Goal: Information Seeking & Learning: Compare options

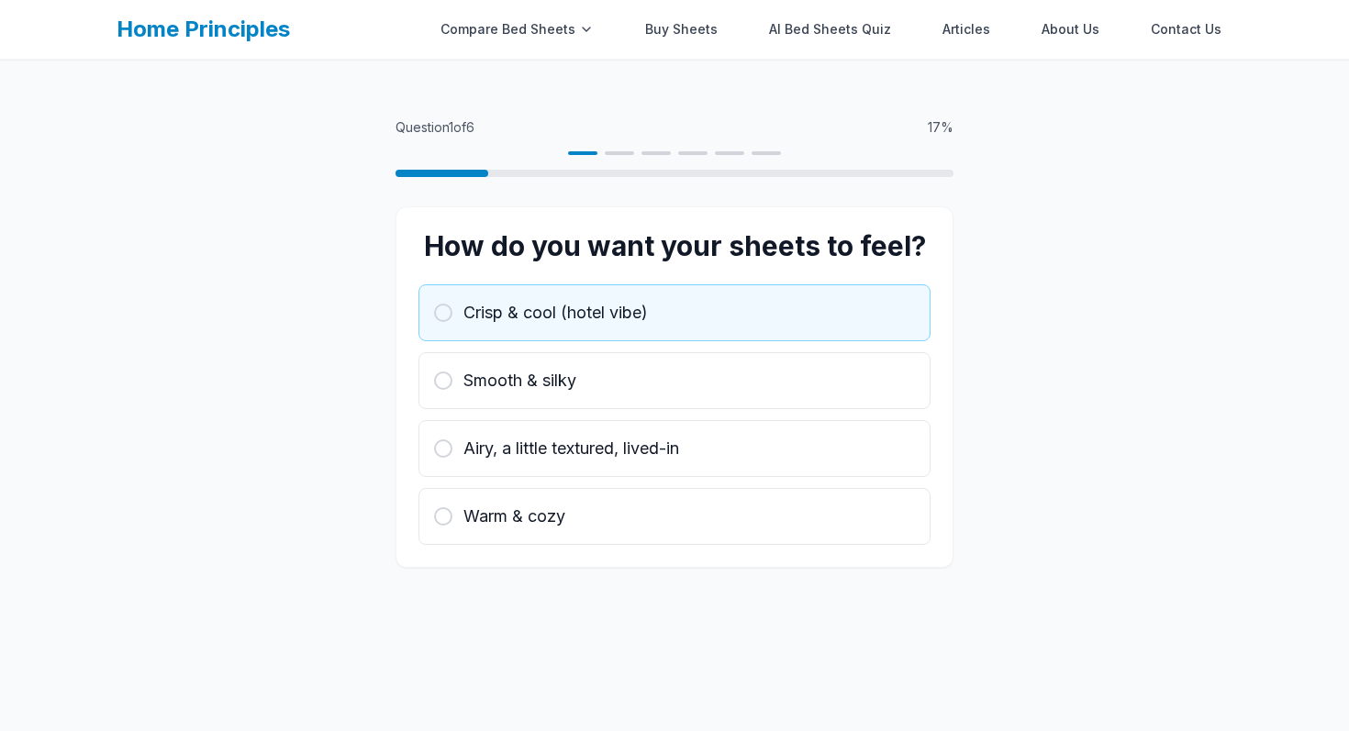
click at [556, 326] on button "Crisp & cool (hotel vibe)" at bounding box center [674, 312] width 512 height 57
click at [435, 306] on div "Crisp & cool (hotel vibe)" at bounding box center [674, 313] width 481 height 26
click at [440, 307] on div at bounding box center [443, 313] width 18 height 18
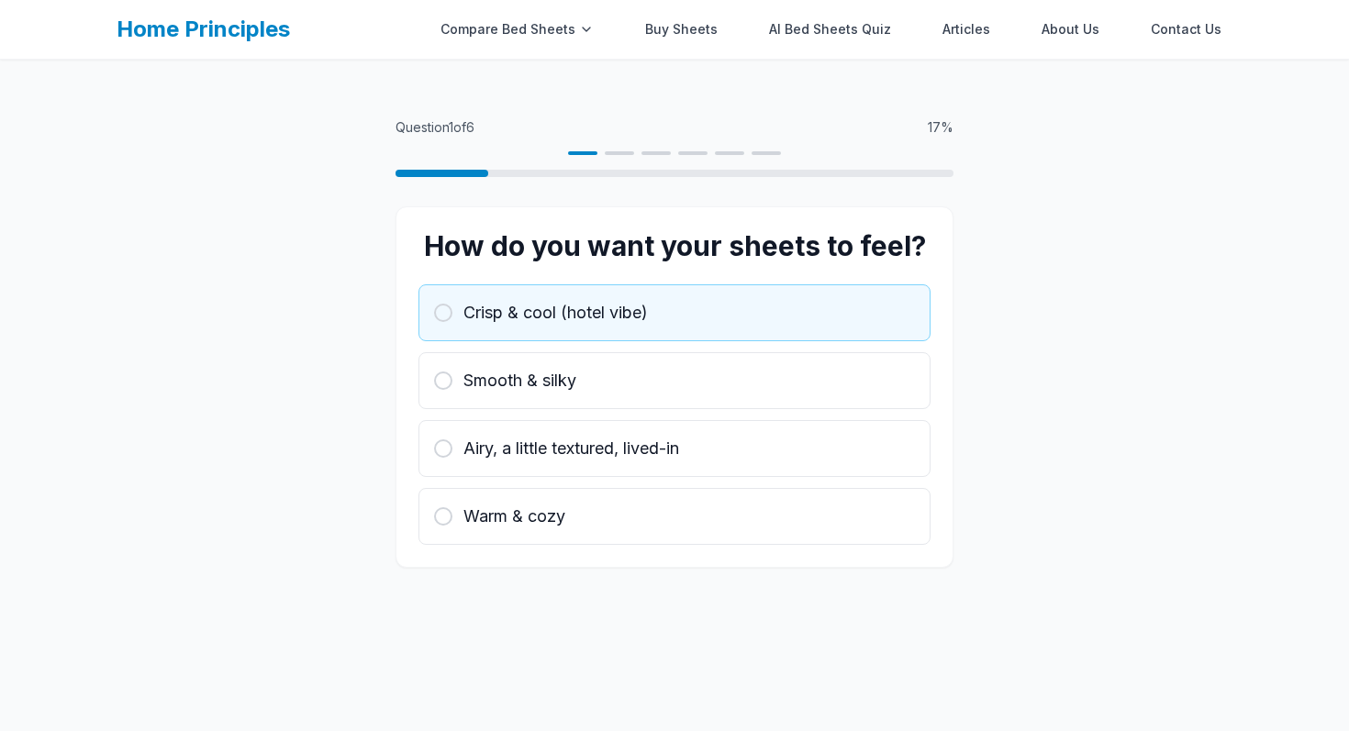
click at [440, 307] on div at bounding box center [443, 313] width 18 height 18
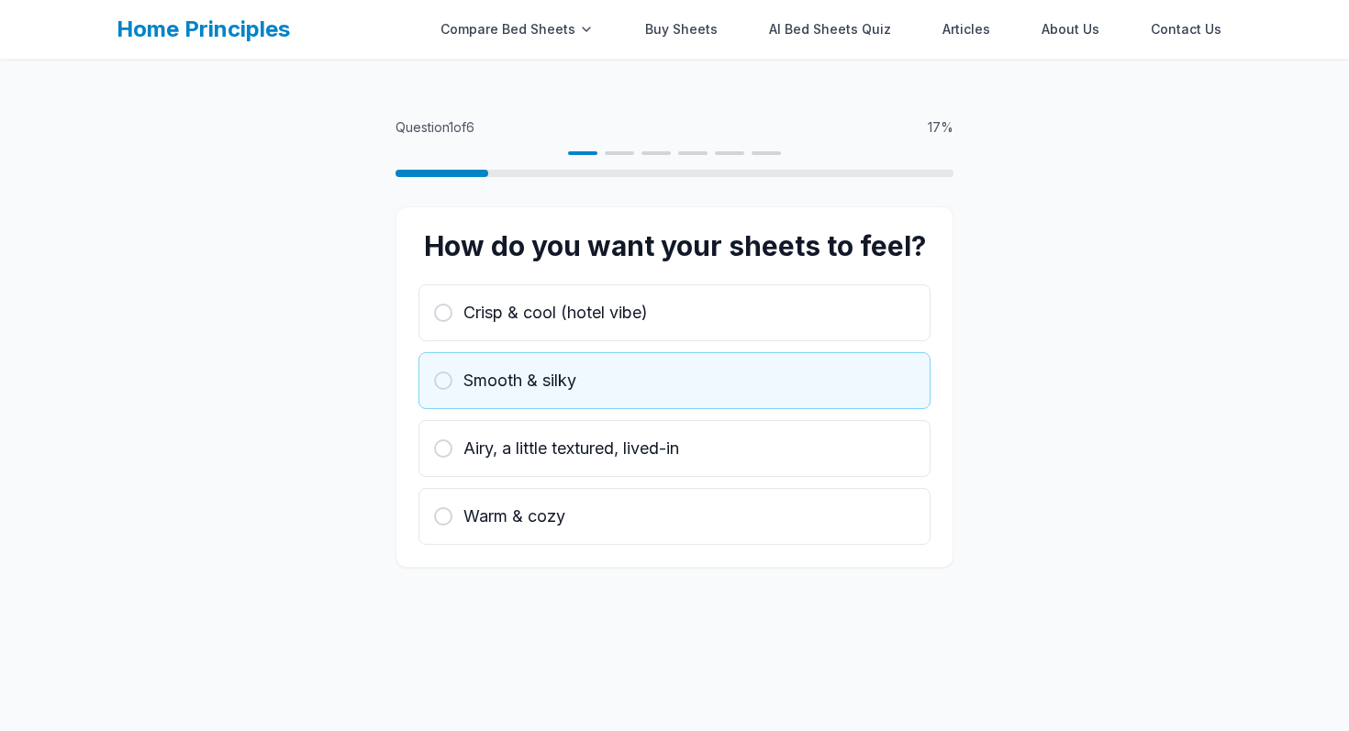
click at [533, 388] on span "Smooth & silky" at bounding box center [519, 381] width 113 height 26
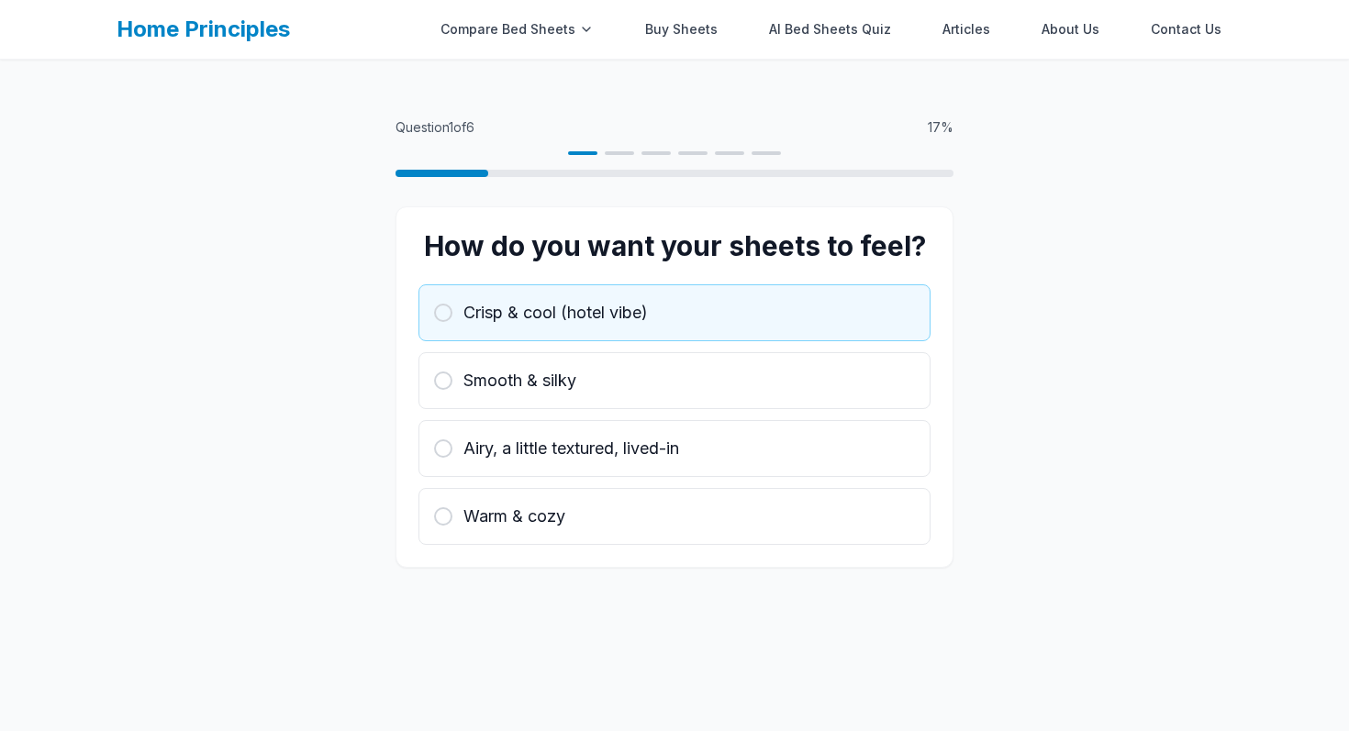
click at [499, 323] on span "Crisp & cool (hotel vibe)" at bounding box center [555, 313] width 184 height 26
click at [450, 317] on div at bounding box center [443, 313] width 18 height 18
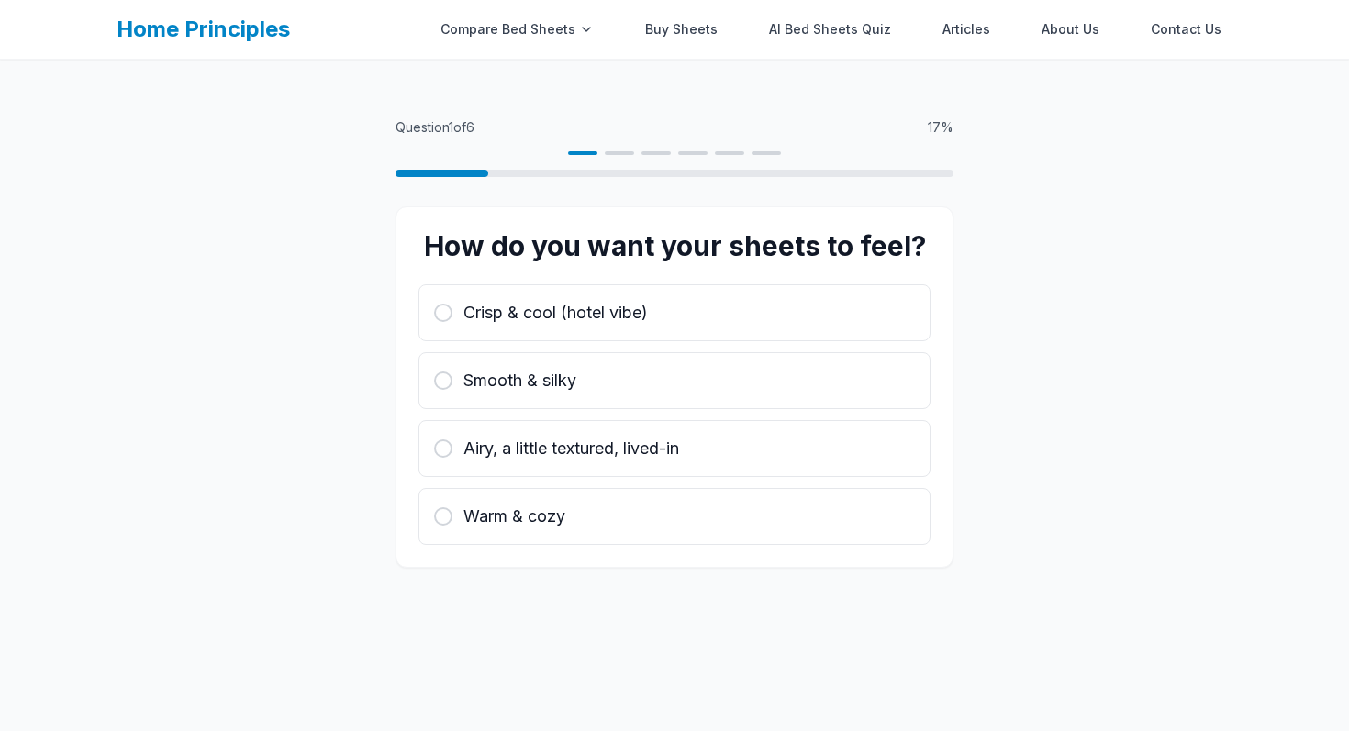
click at [215, 26] on link "Home Principles" at bounding box center [203, 29] width 173 height 27
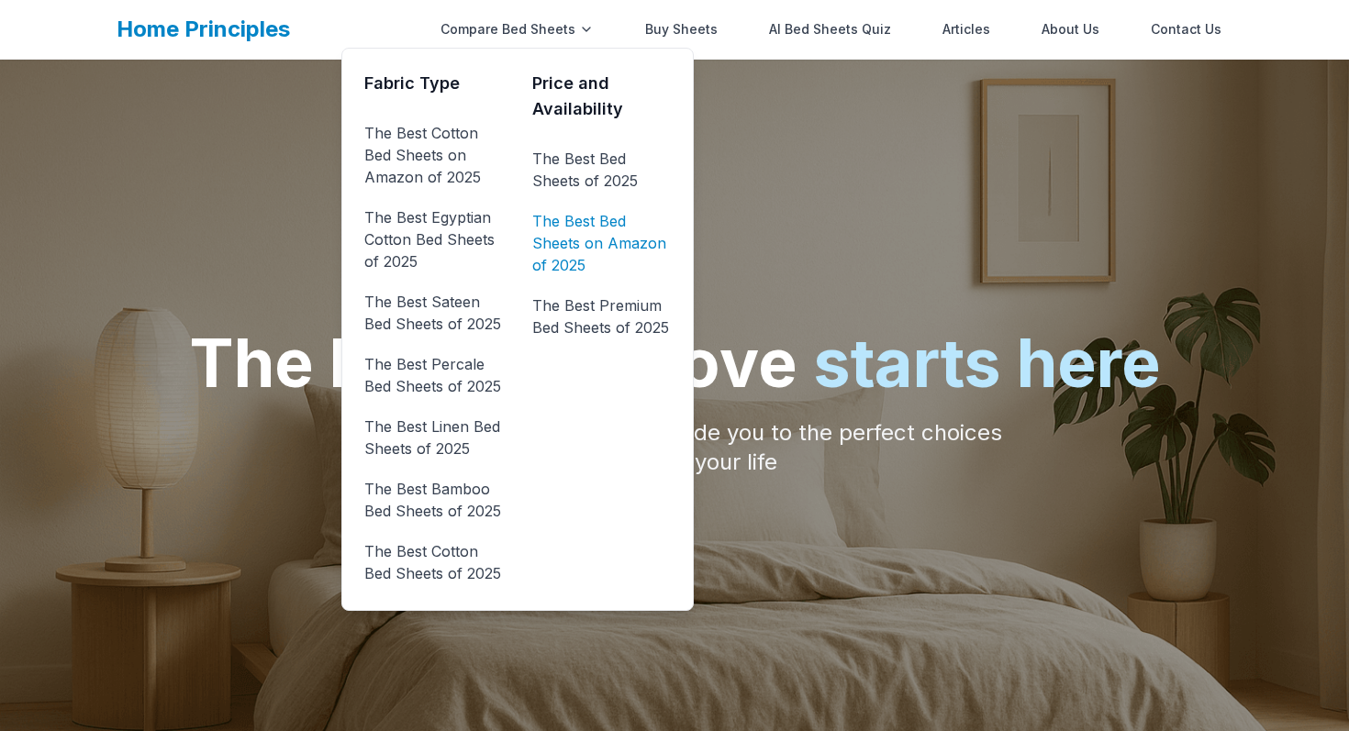
click at [588, 250] on link "The Best Bed Sheets on Amazon of 2025" at bounding box center [601, 242] width 139 height 73
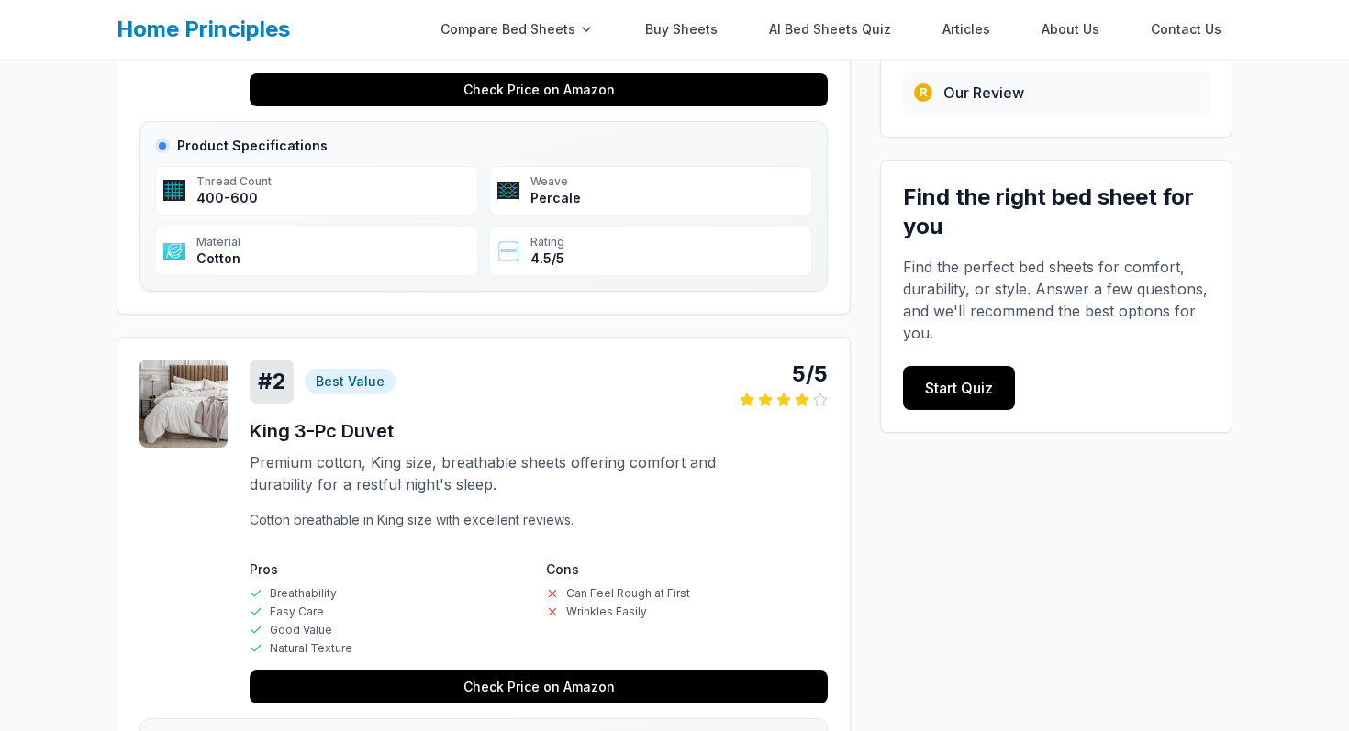
scroll to position [631, 0]
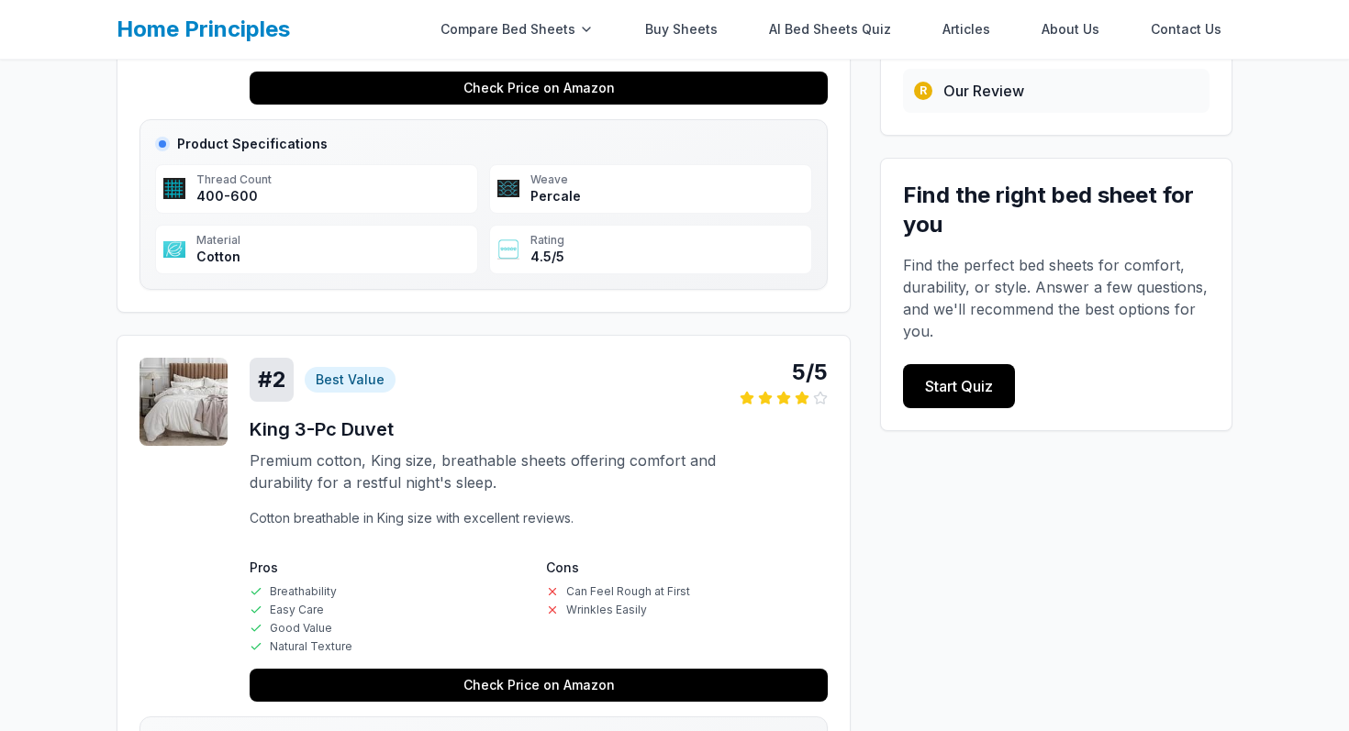
click at [308, 461] on p "Premium cotton, King size, breathable sheets offering comfort and durability fo…" at bounding box center [495, 472] width 490 height 44
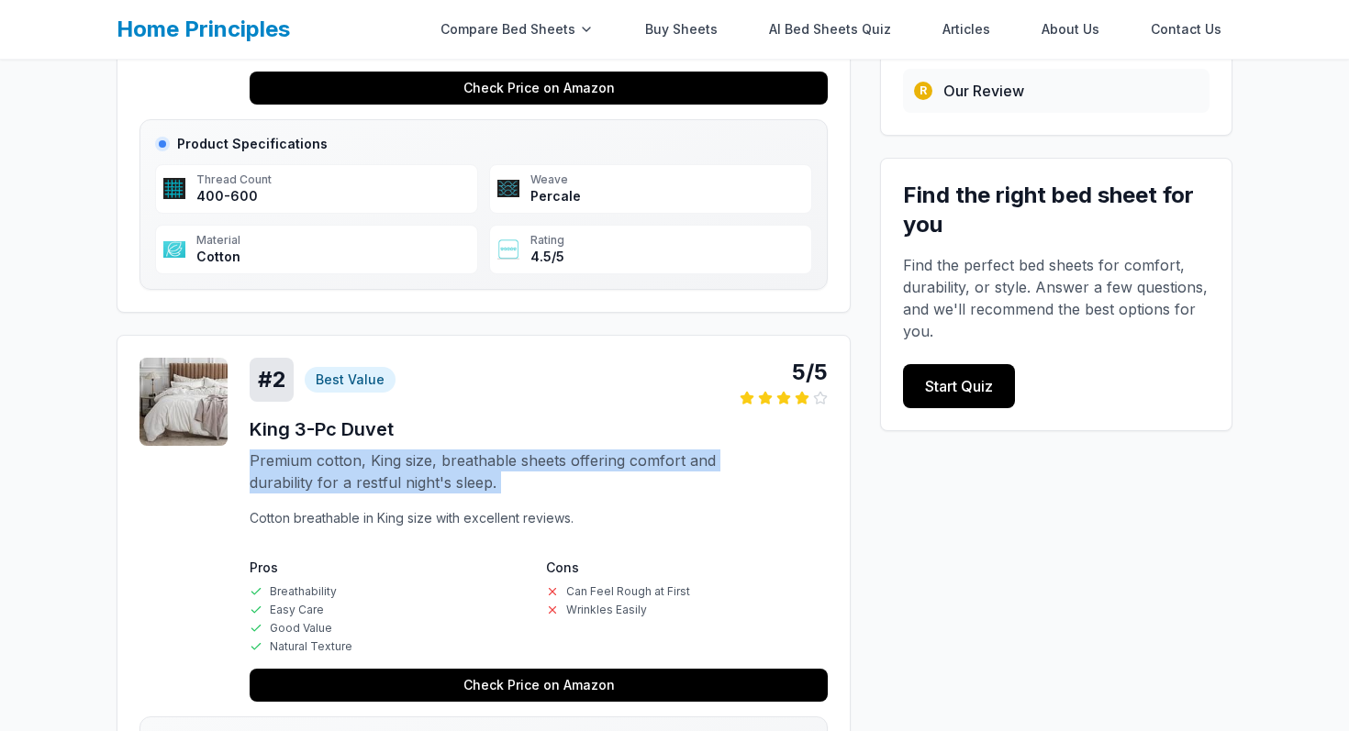
click at [308, 461] on p "Premium cotton, King size, breathable sheets offering comfort and durability fo…" at bounding box center [495, 472] width 490 height 44
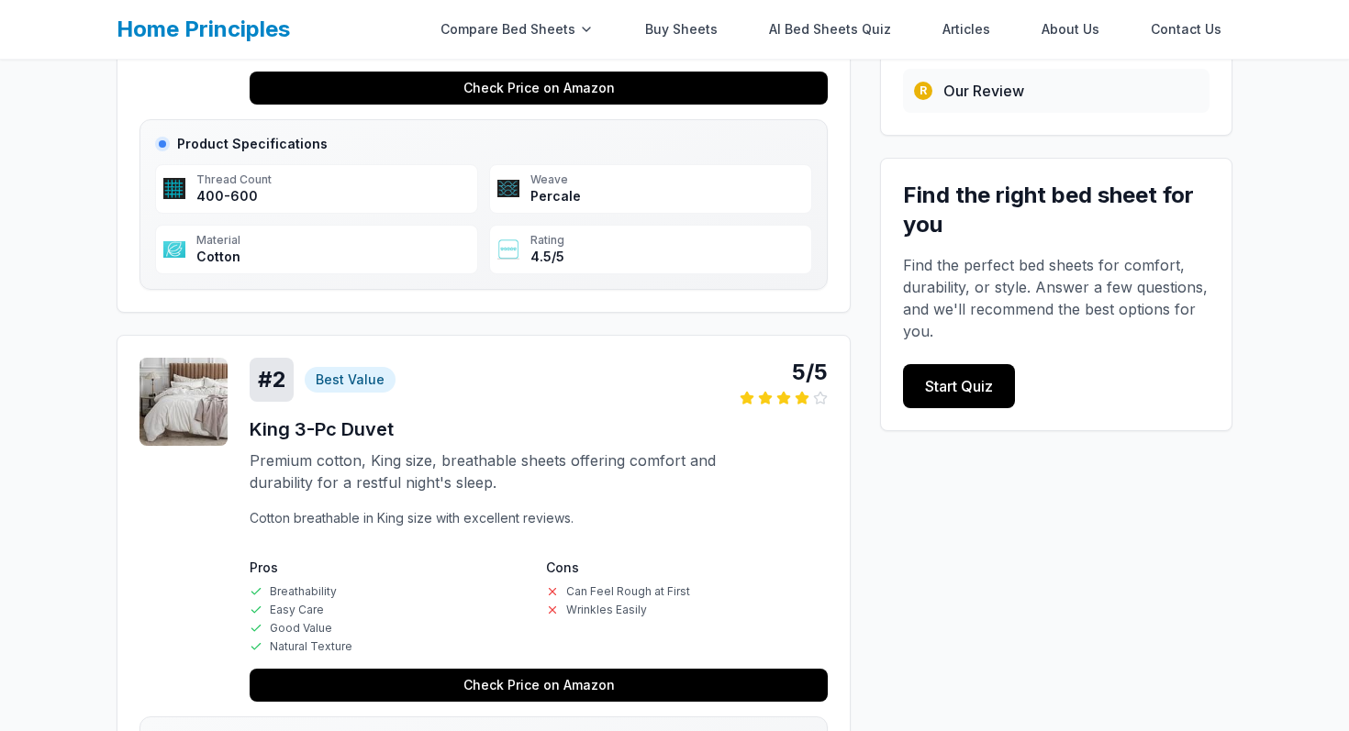
click at [396, 437] on h3 "King 3-Pc Duvet" at bounding box center [495, 430] width 490 height 26
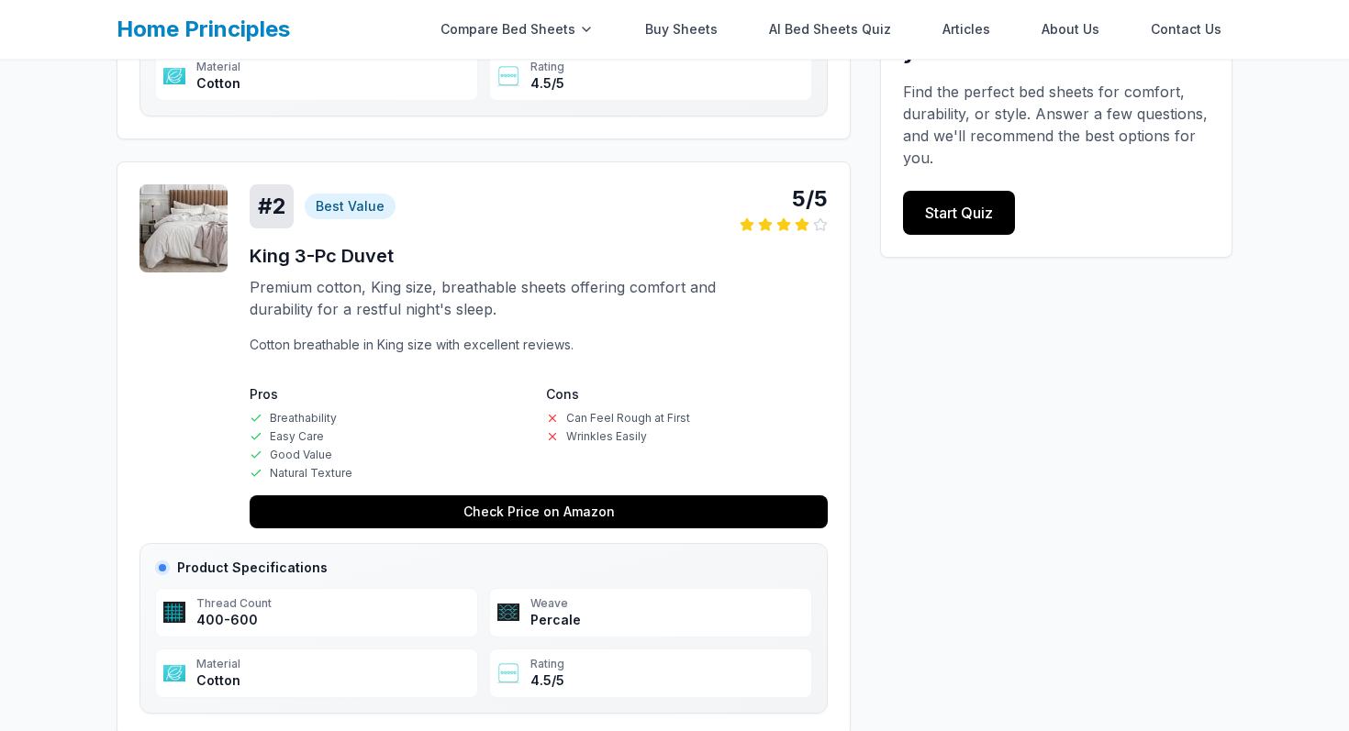
scroll to position [816, 0]
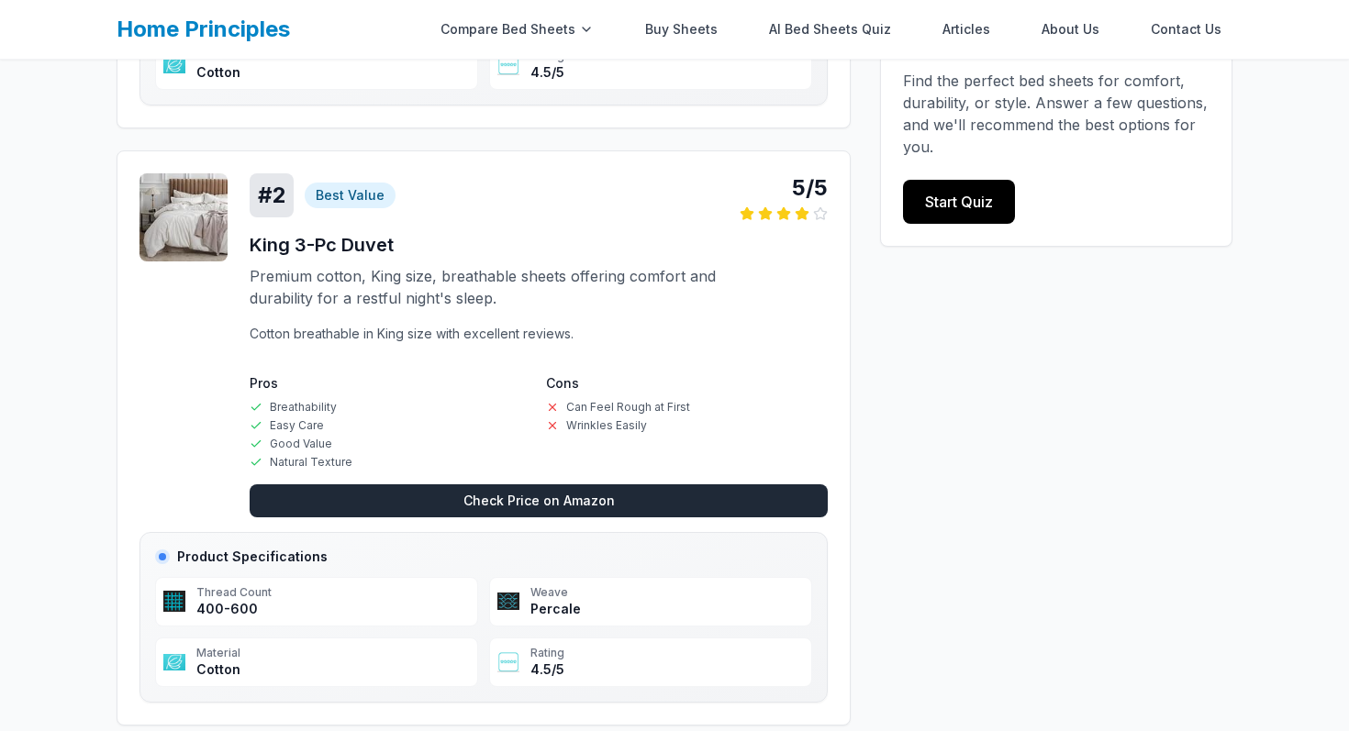
click at [367, 497] on link "Check Price on Amazon" at bounding box center [539, 500] width 578 height 33
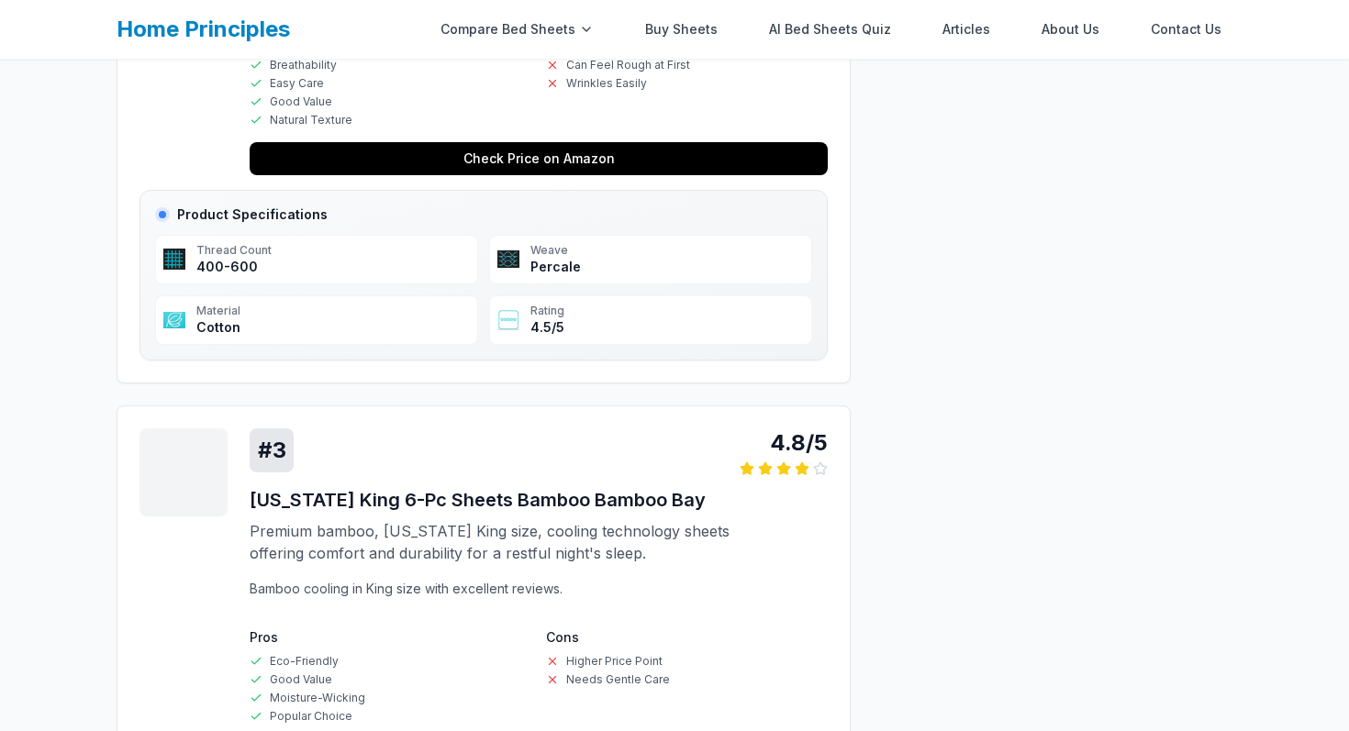
scroll to position [0, 0]
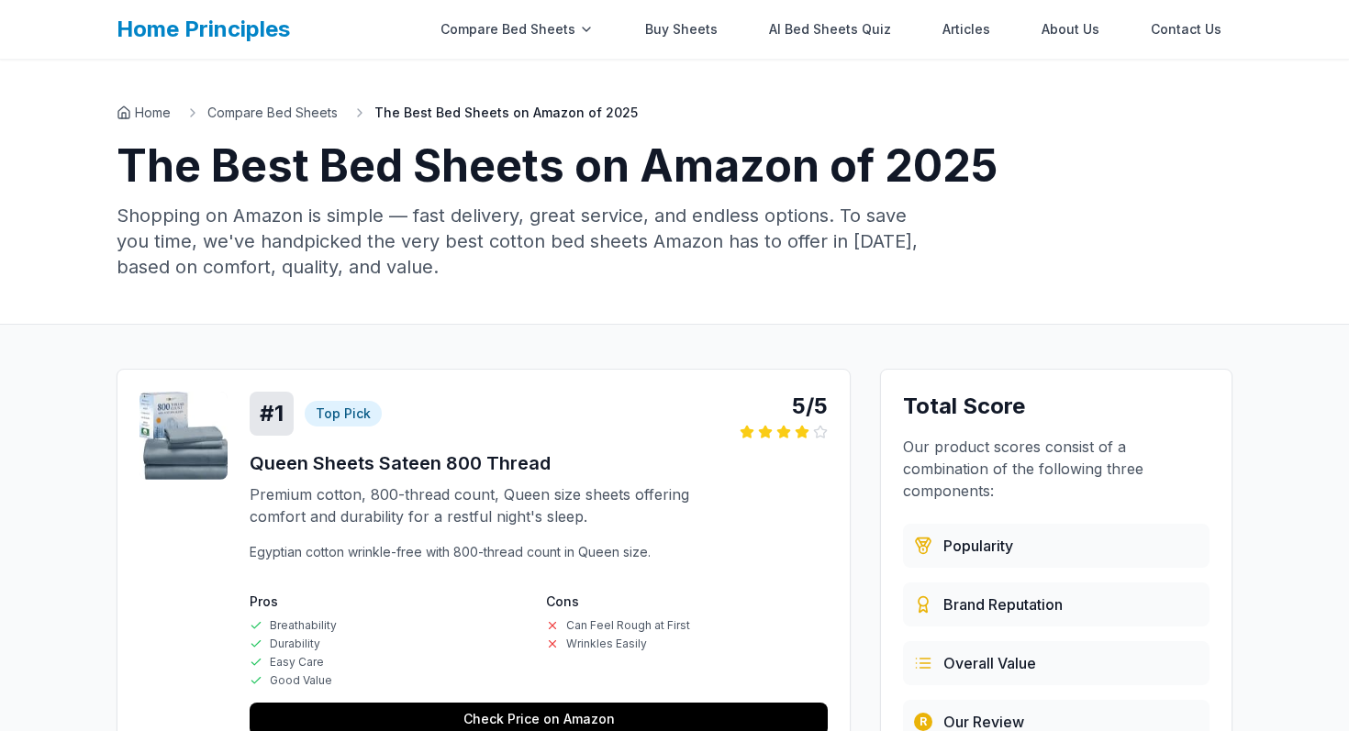
click at [803, 411] on div "5/5" at bounding box center [784, 406] width 88 height 29
copy div "5/5"
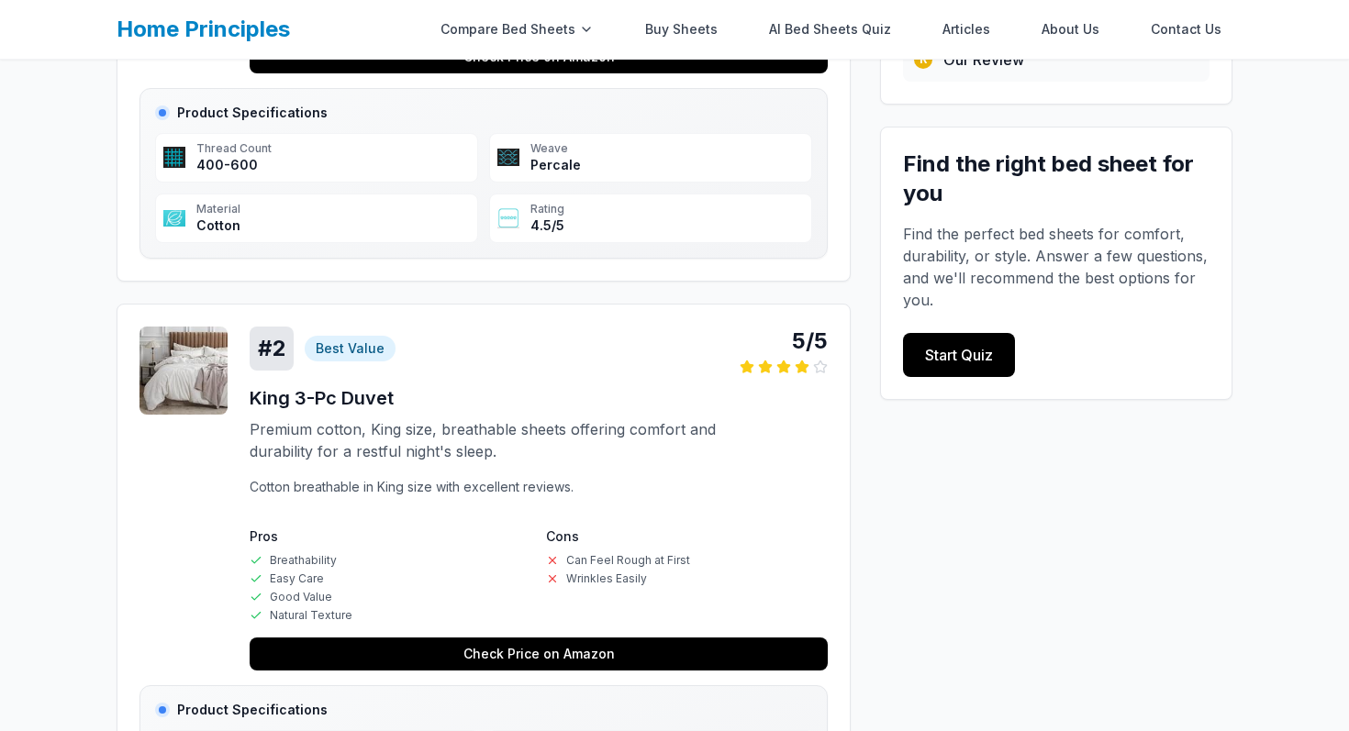
scroll to position [675, 0]
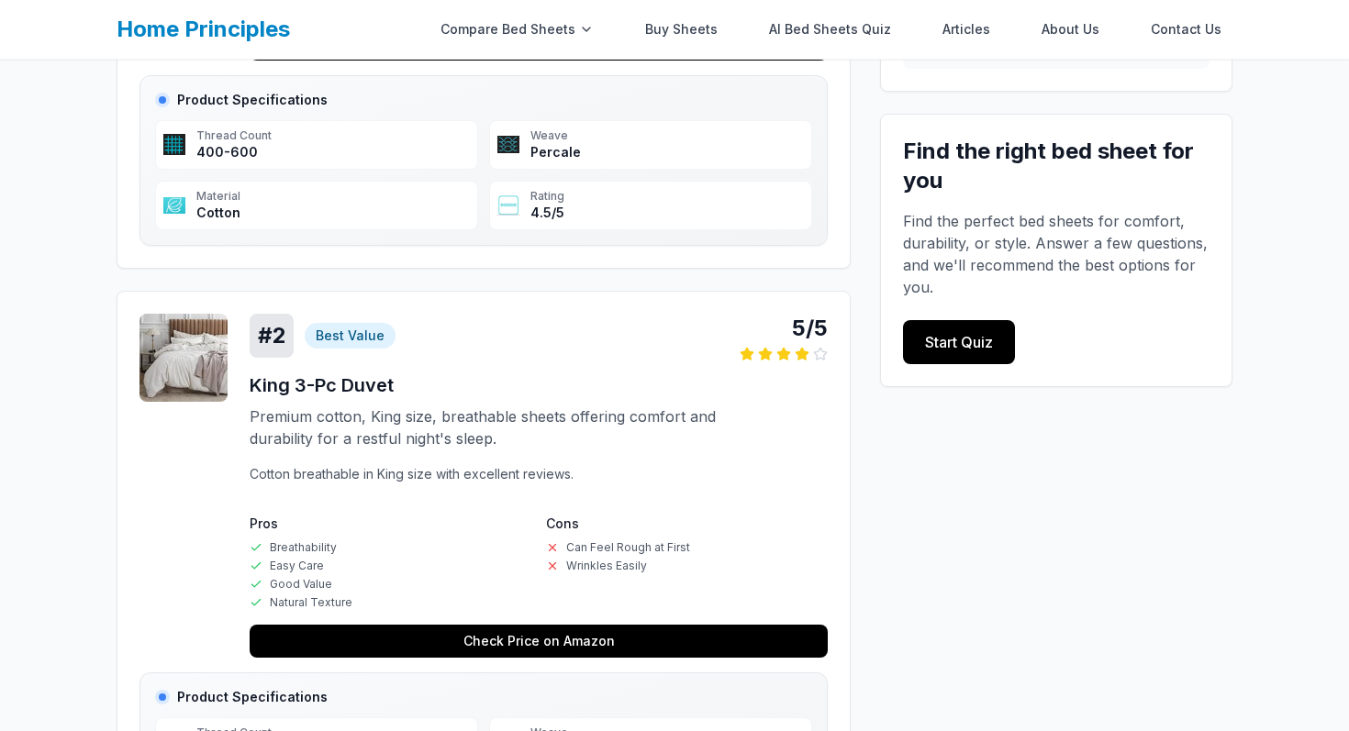
click at [158, 23] on link "Home Principles" at bounding box center [203, 29] width 173 height 27
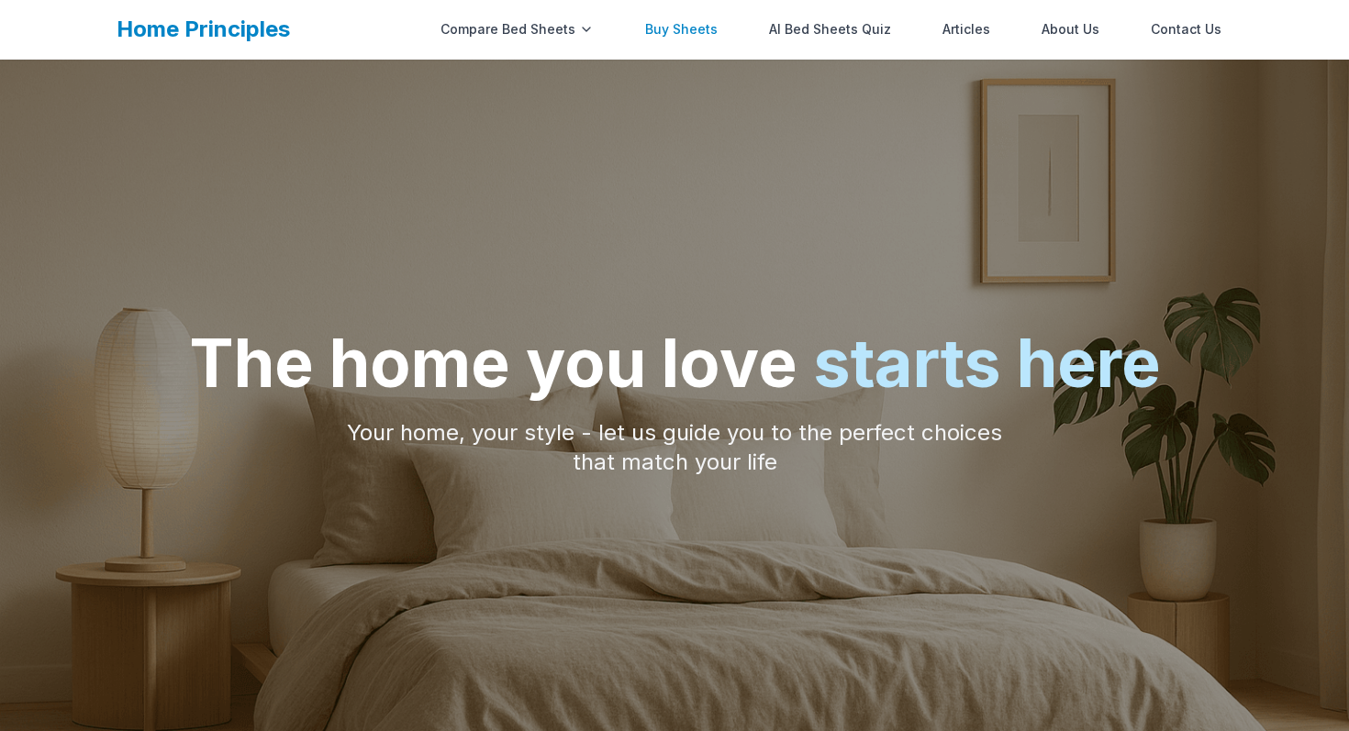
click at [700, 22] on link "Buy Sheets" at bounding box center [681, 29] width 95 height 37
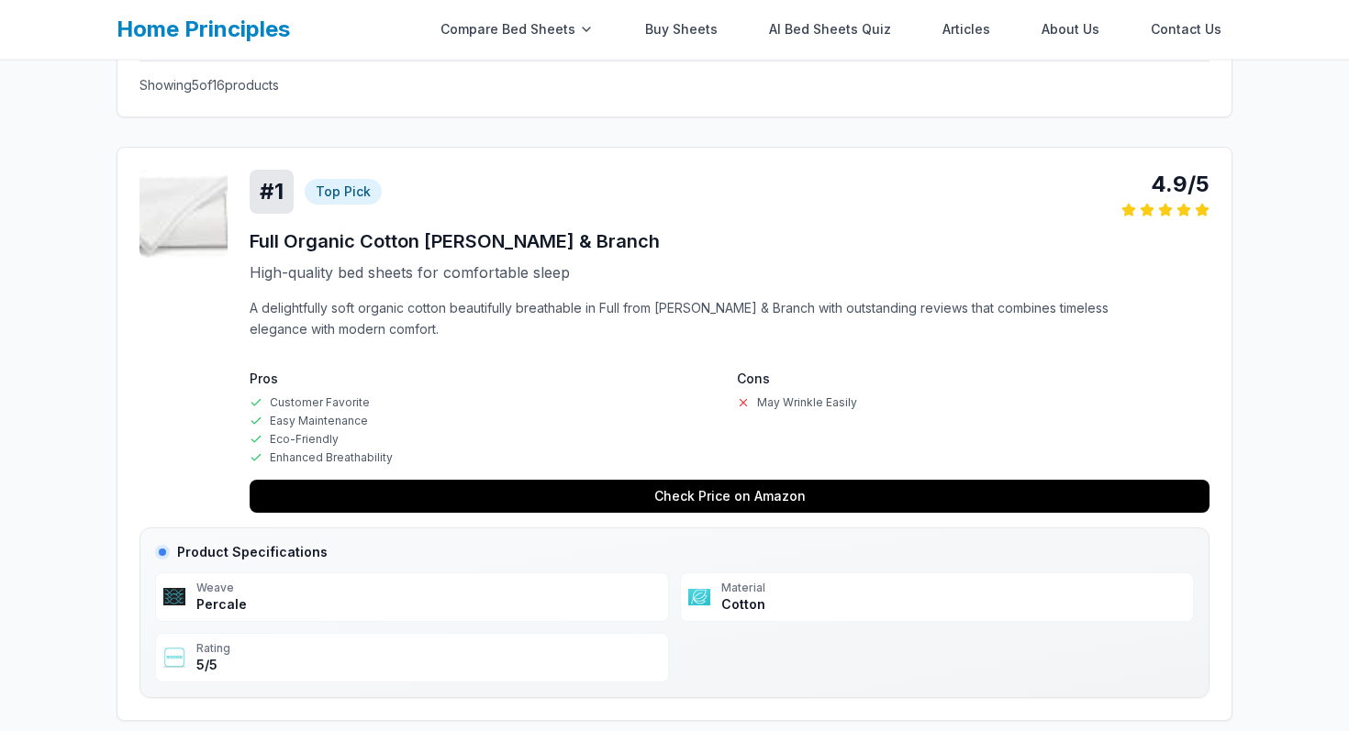
scroll to position [426, 0]
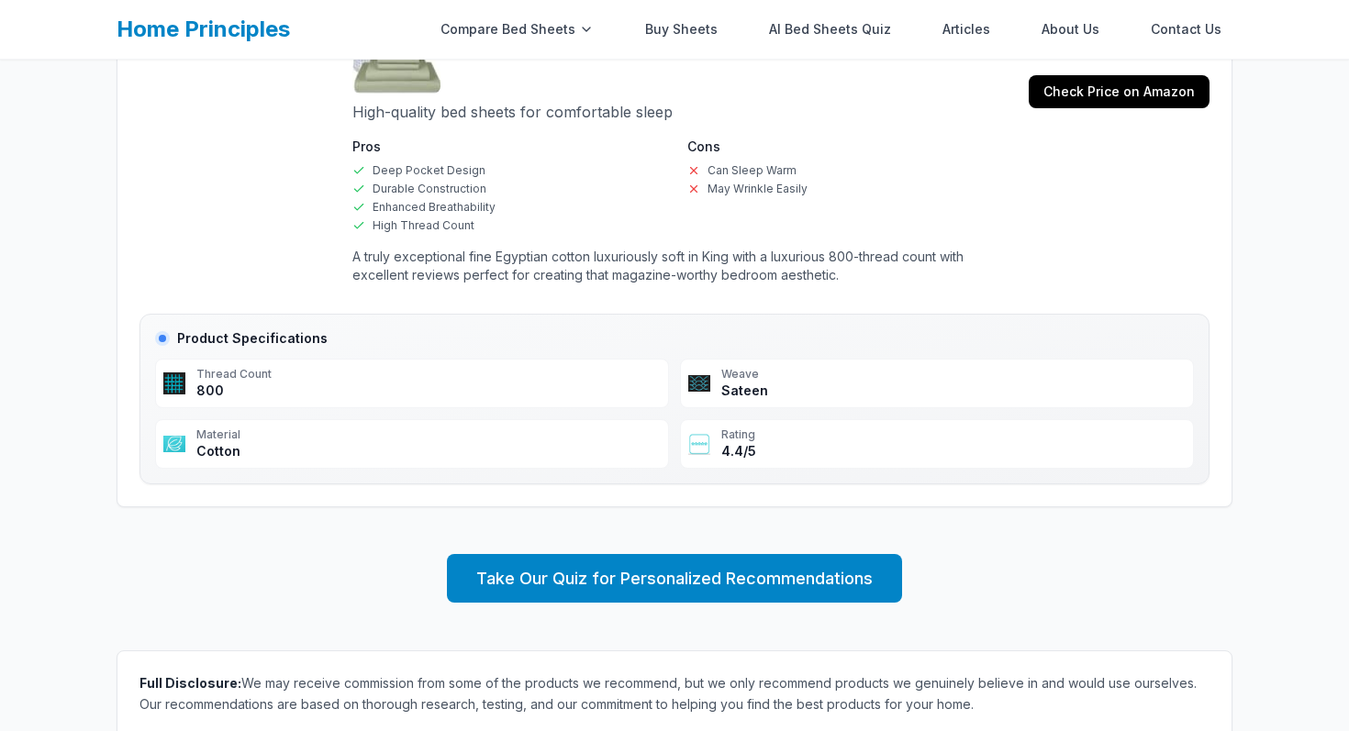
scroll to position [2773, 0]
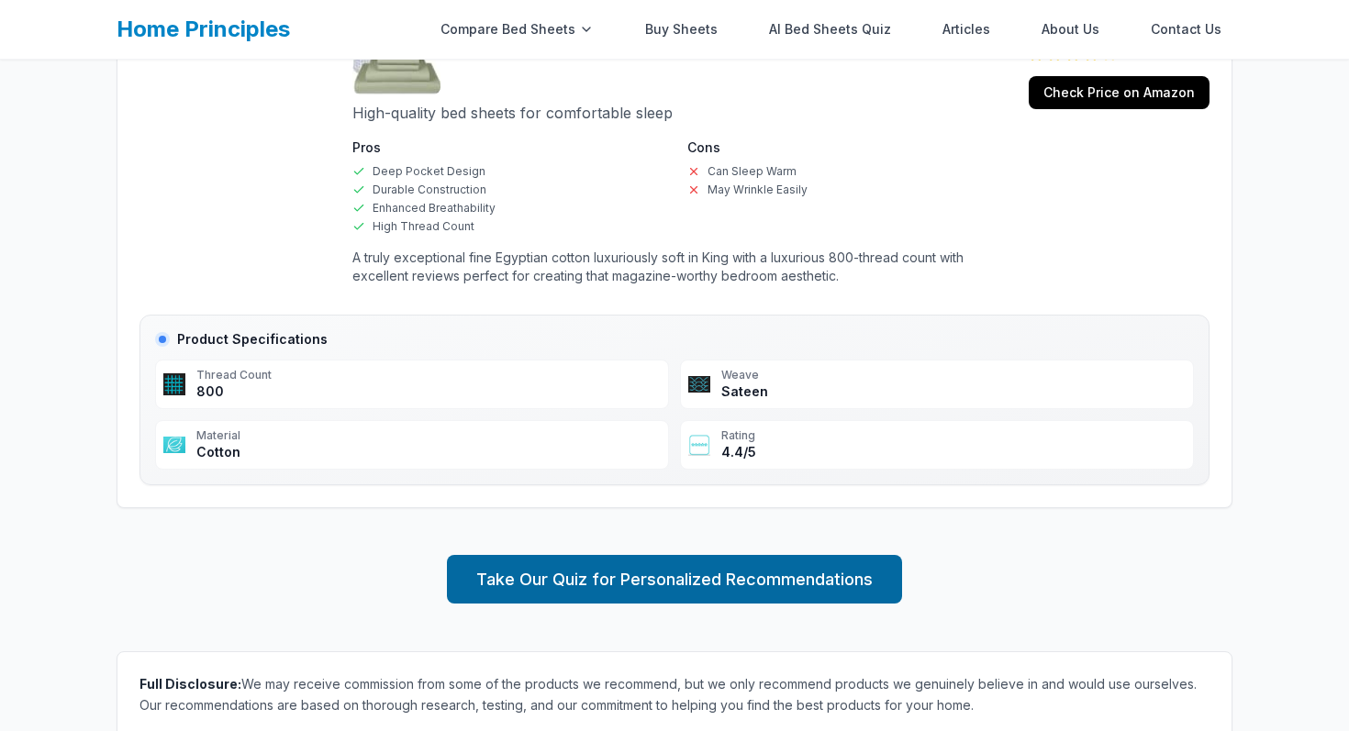
click at [713, 584] on link "Take Our Quiz for Personalized Recommendations" at bounding box center [674, 579] width 455 height 49
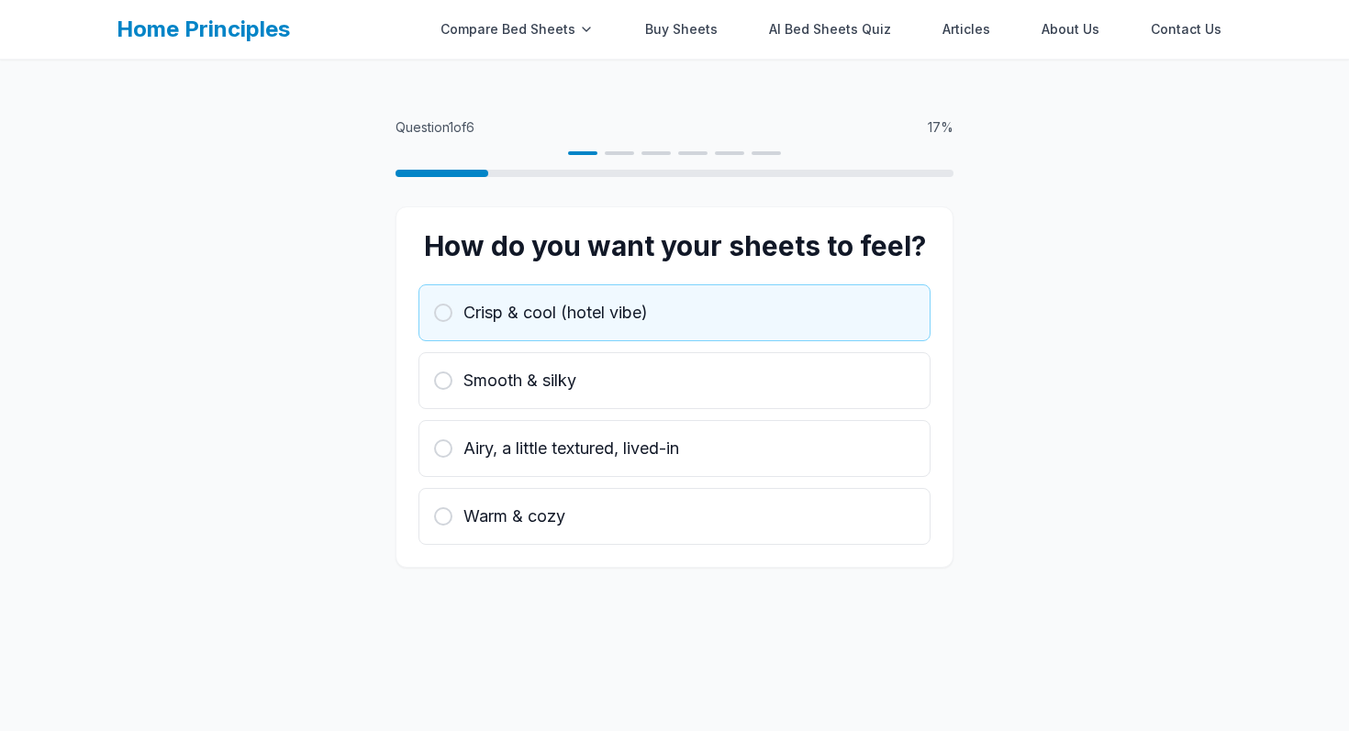
click at [538, 284] on button "Crisp & cool (hotel vibe)" at bounding box center [674, 312] width 512 height 57
click at [533, 304] on span "Crisp & cool (hotel vibe)" at bounding box center [555, 313] width 184 height 26
click at [591, 286] on button "Crisp & cool (hotel vibe)" at bounding box center [674, 312] width 512 height 57
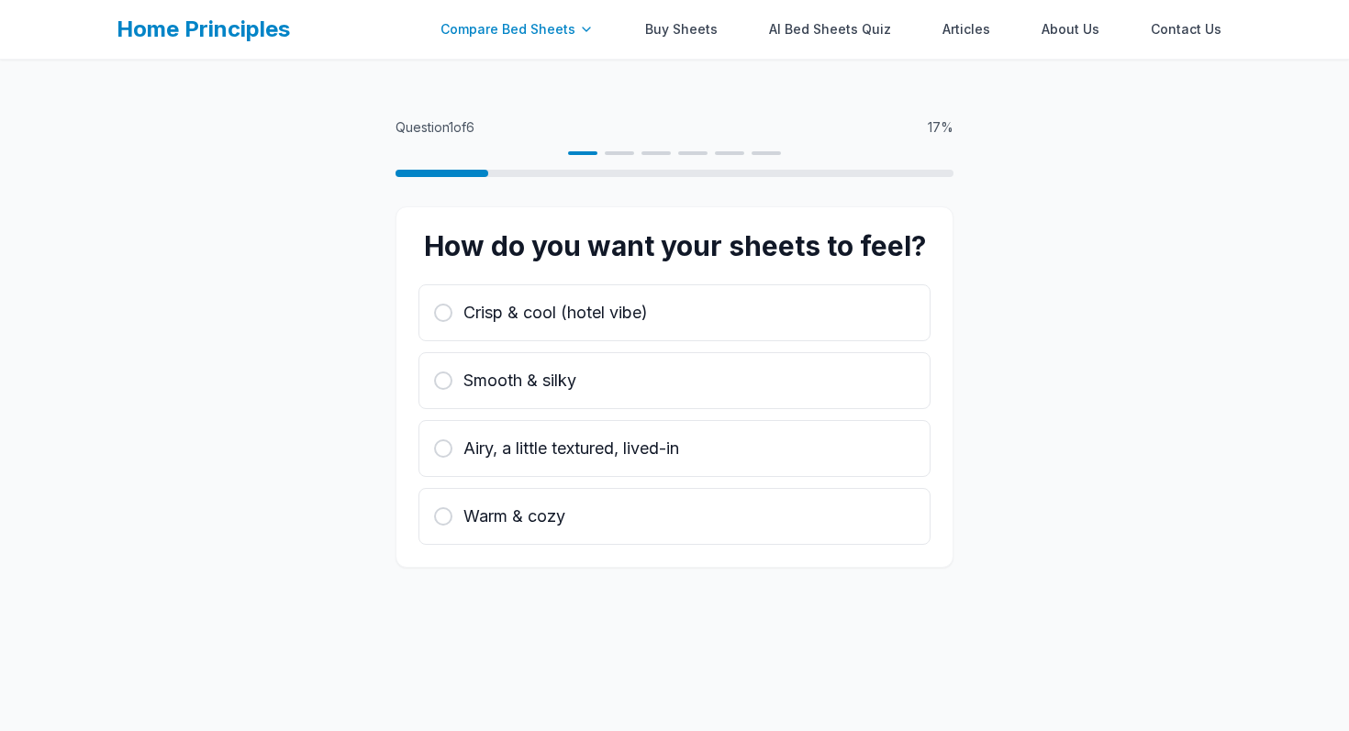
click at [546, 29] on div "Compare Bed Sheets" at bounding box center [516, 29] width 175 height 37
click at [692, 35] on link "Buy Sheets" at bounding box center [681, 29] width 95 height 37
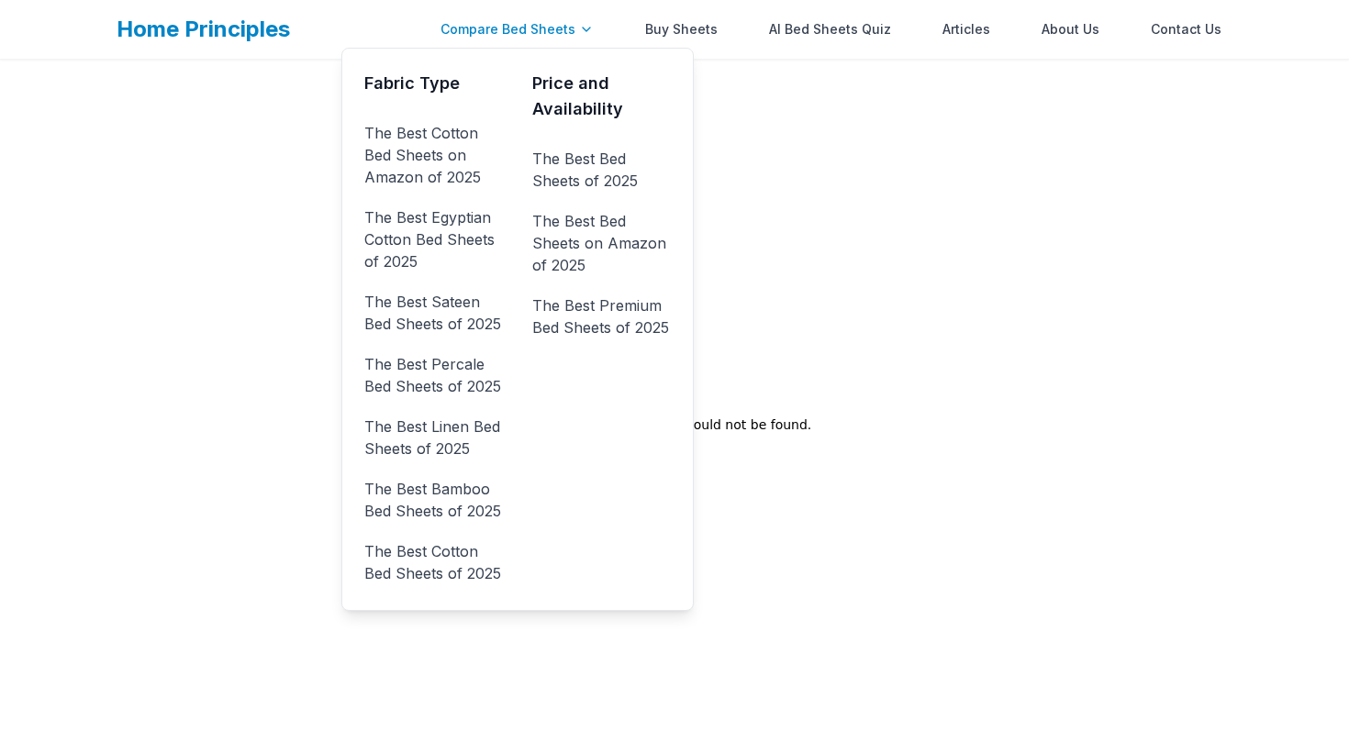
click at [526, 29] on div "Compare Bed Sheets" at bounding box center [516, 29] width 175 height 37
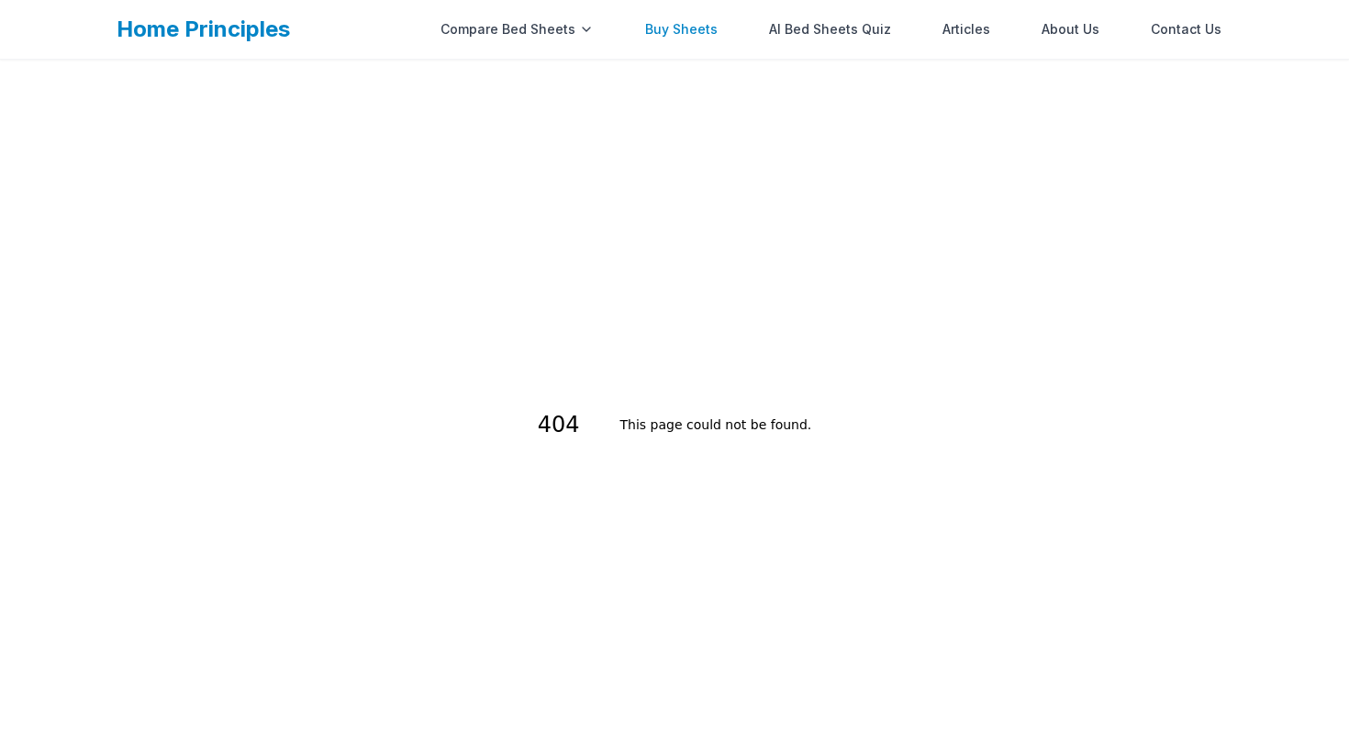
click at [664, 31] on link "Buy Sheets" at bounding box center [681, 29] width 95 height 37
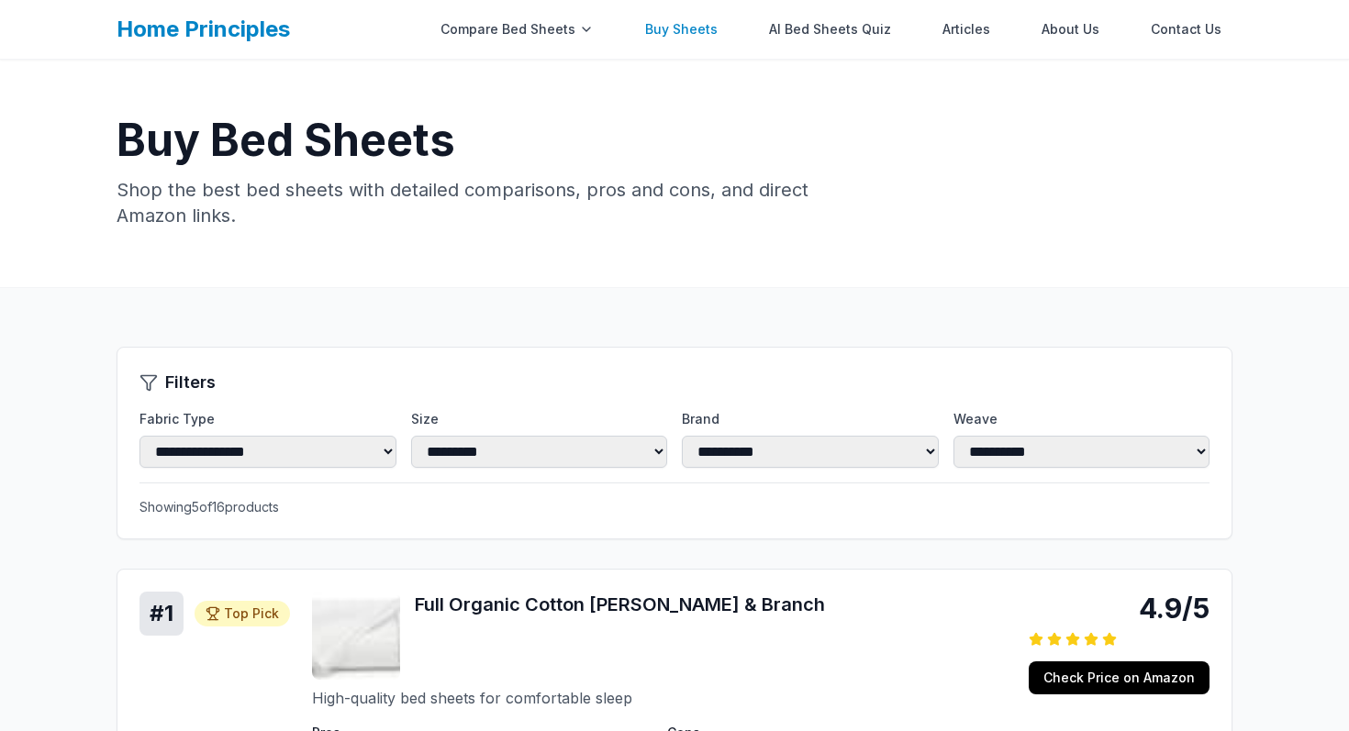
click at [715, 31] on link "Buy Sheets" at bounding box center [681, 29] width 95 height 37
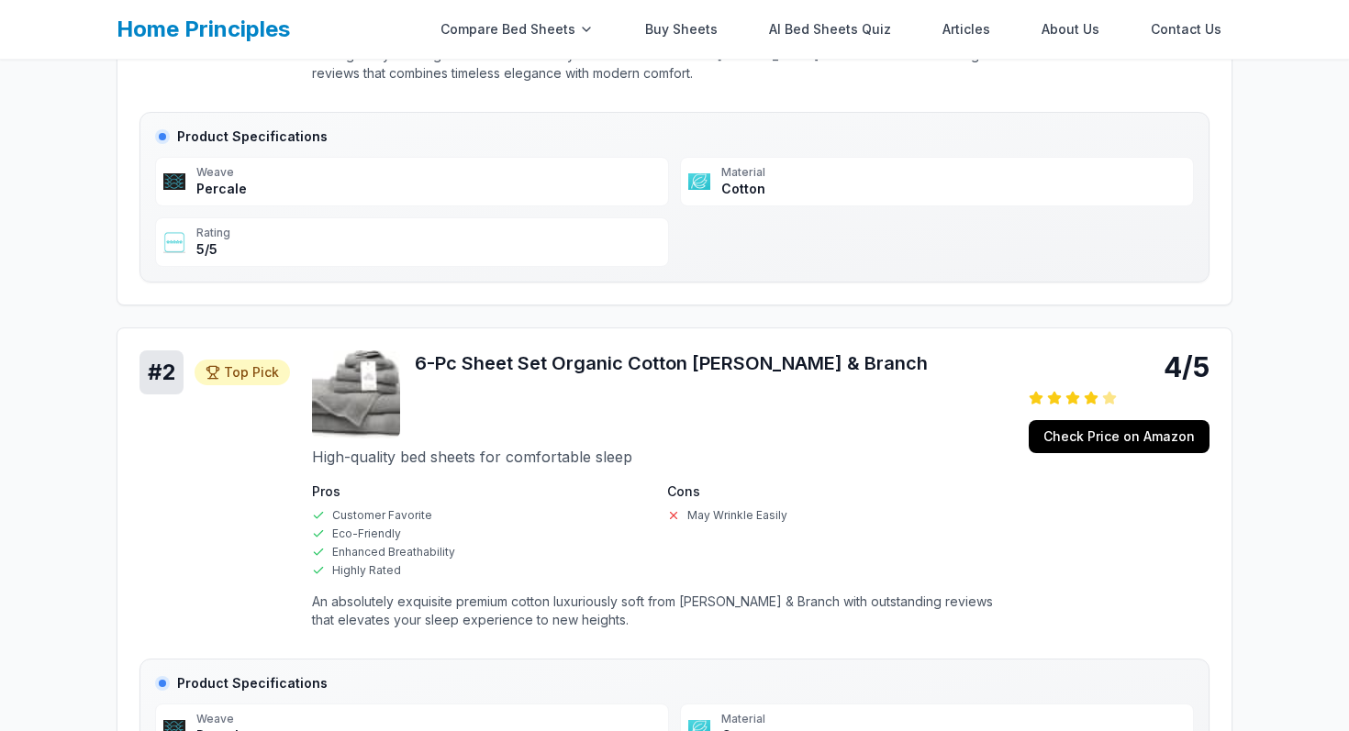
scroll to position [799, 0]
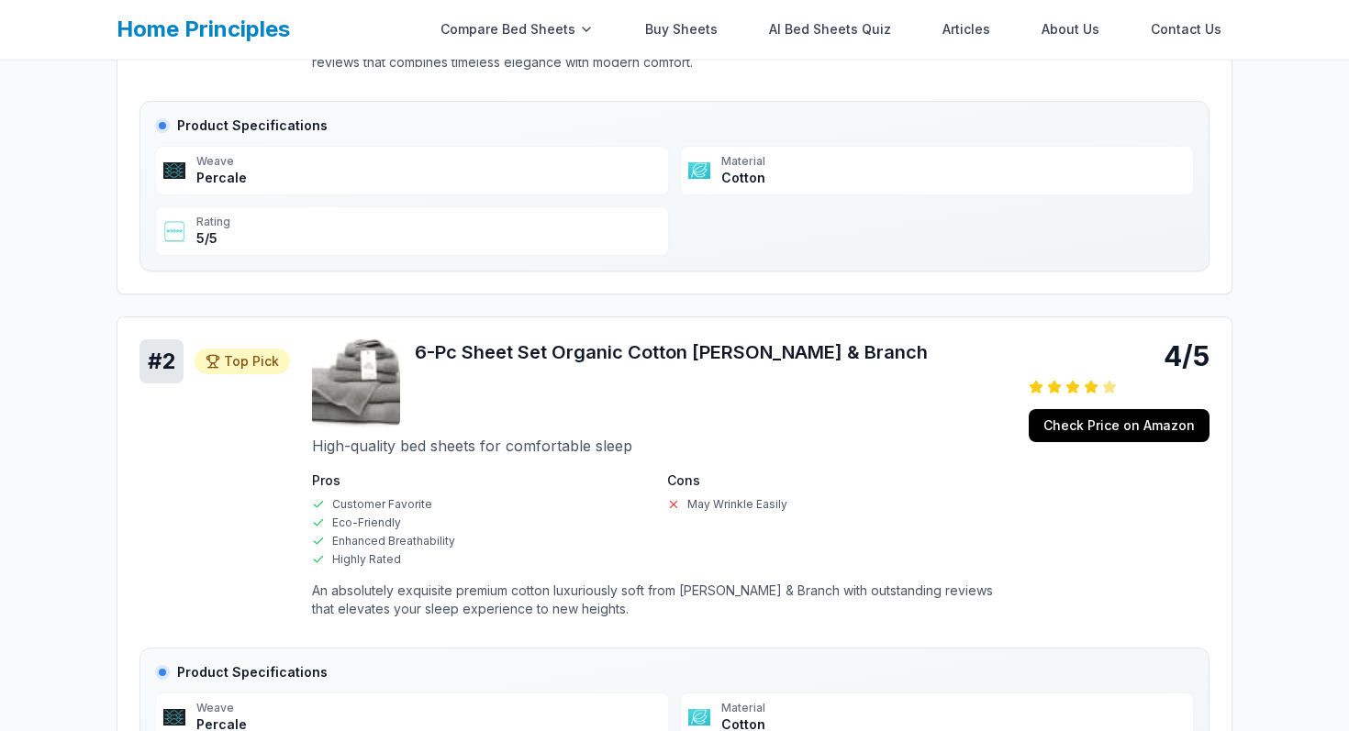
click at [557, 351] on h3 "6-Pc Sheet Set Organic Cotton [PERSON_NAME] & Branch" at bounding box center [711, 353] width 592 height 26
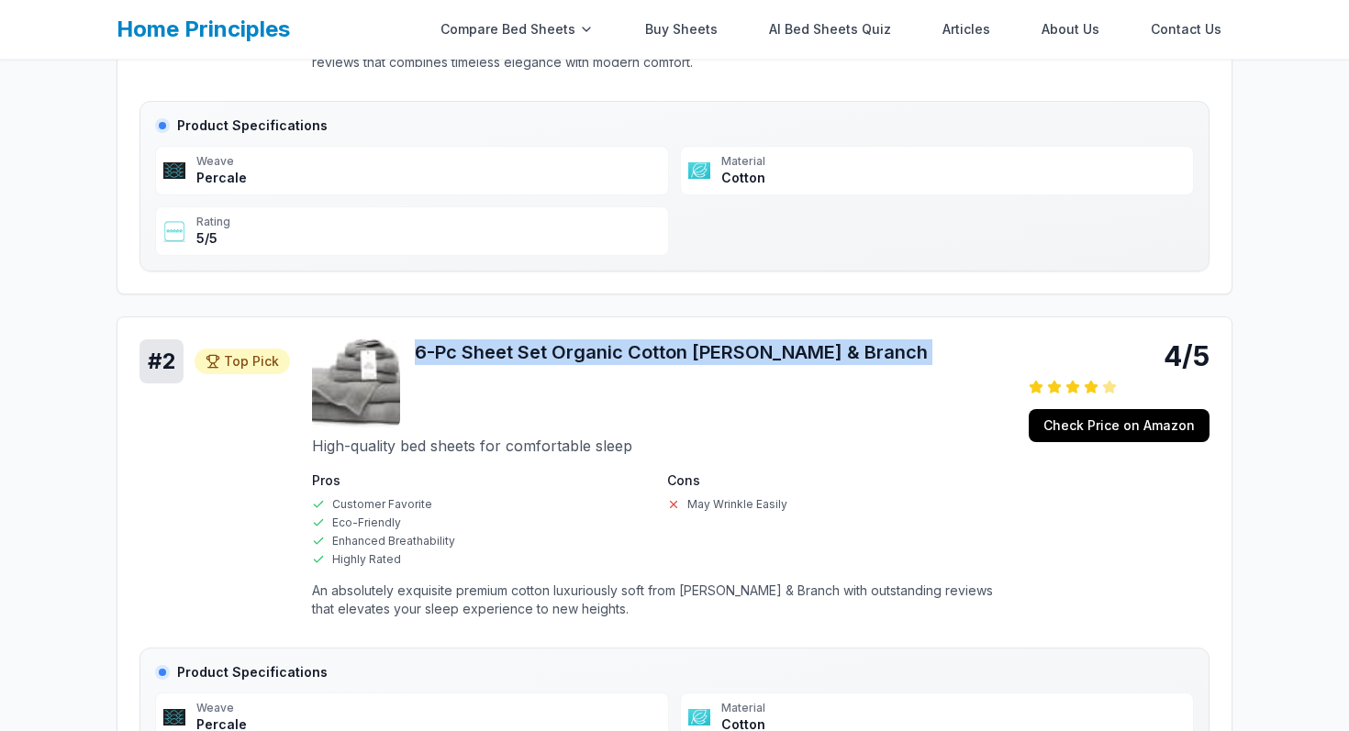
click at [557, 351] on h3 "6-Pc Sheet Set Organic Cotton [PERSON_NAME] & Branch" at bounding box center [711, 353] width 592 height 26
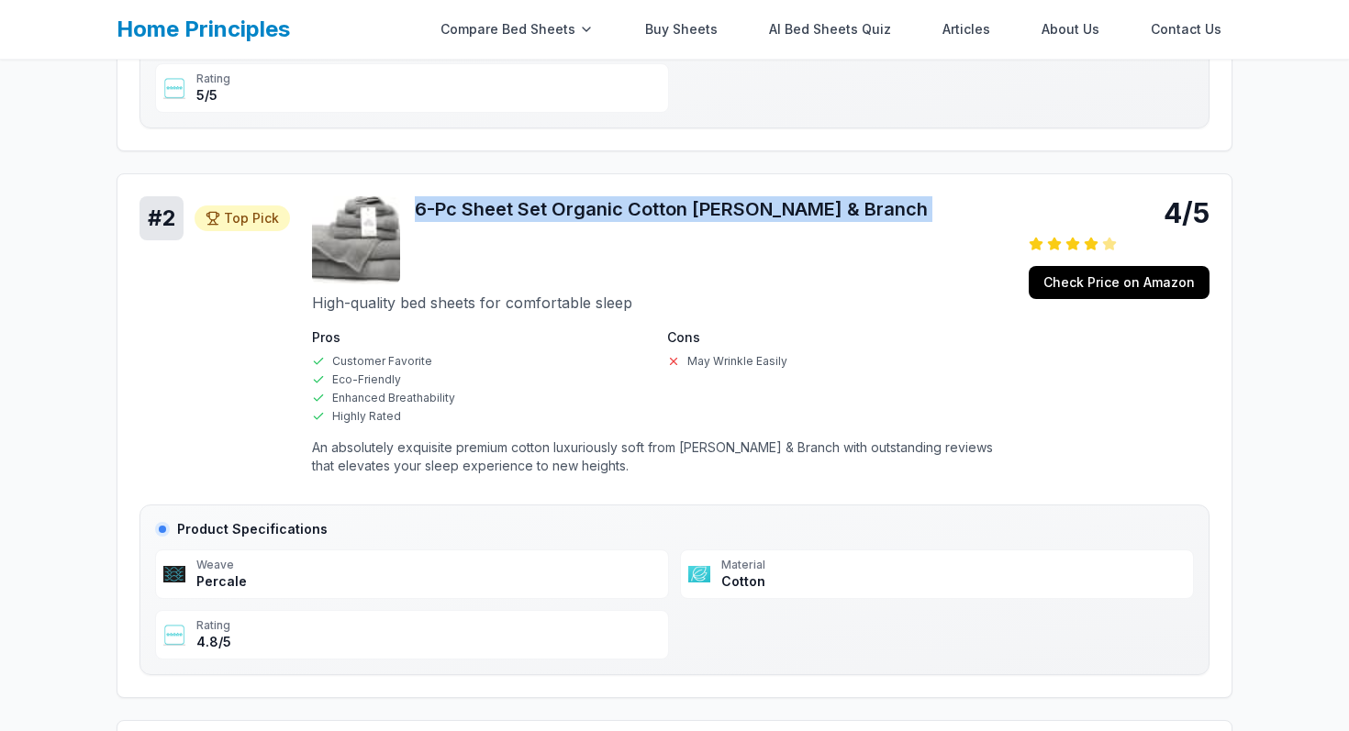
scroll to position [949, 0]
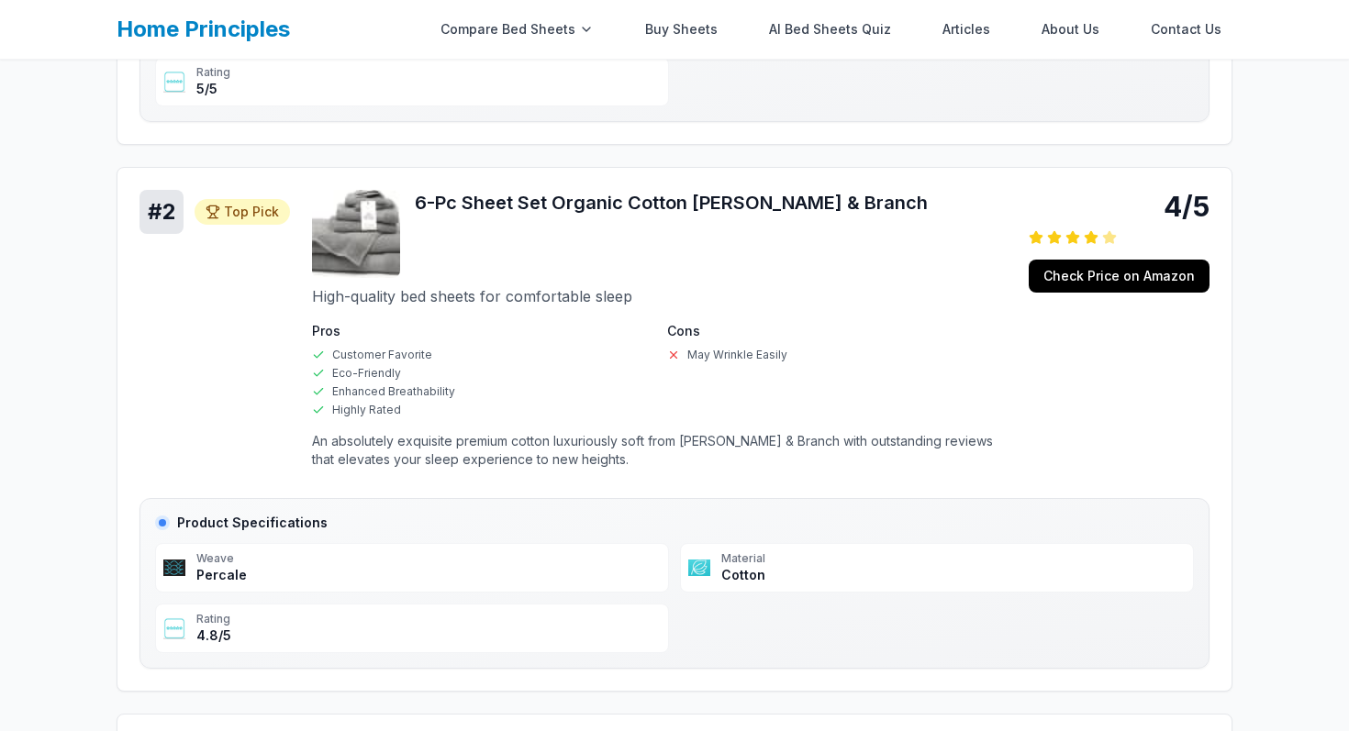
click at [553, 305] on p "High-quality bed sheets for comfortable sleep" at bounding box center [659, 296] width 695 height 22
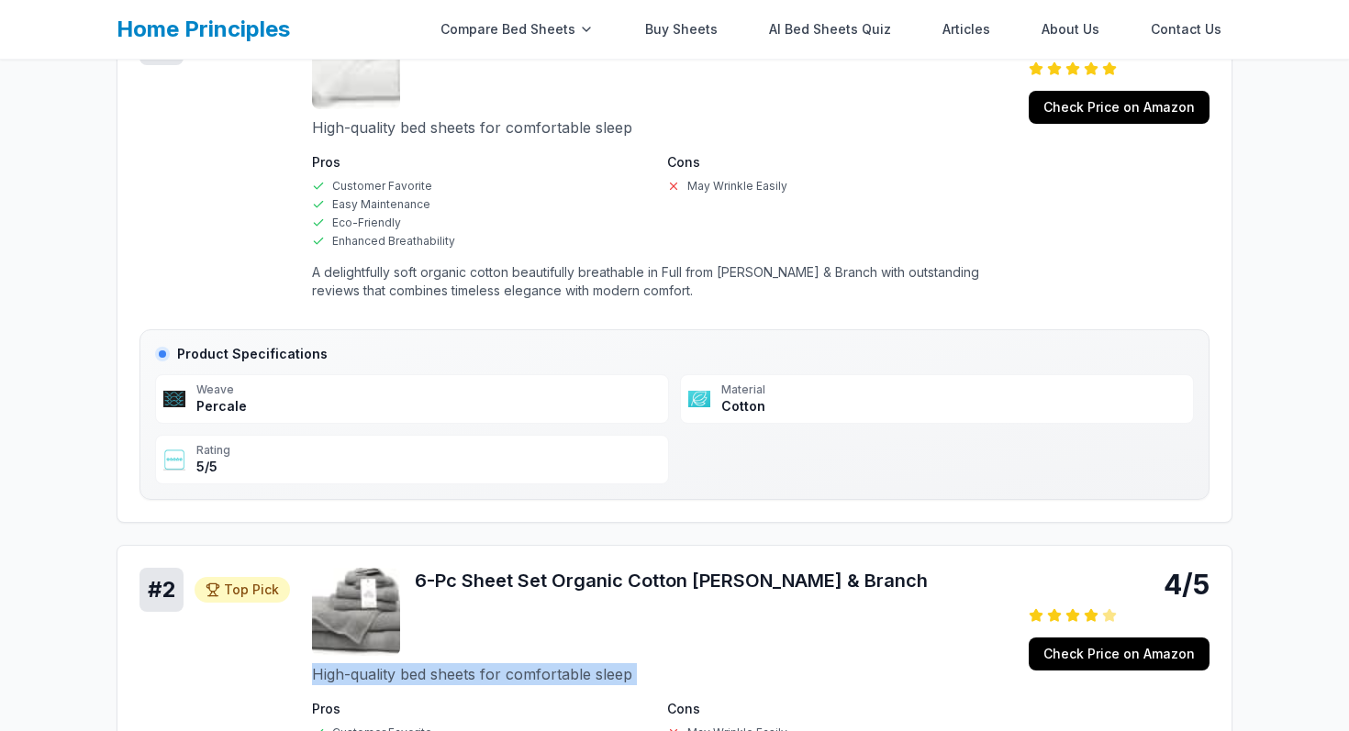
scroll to position [473, 0]
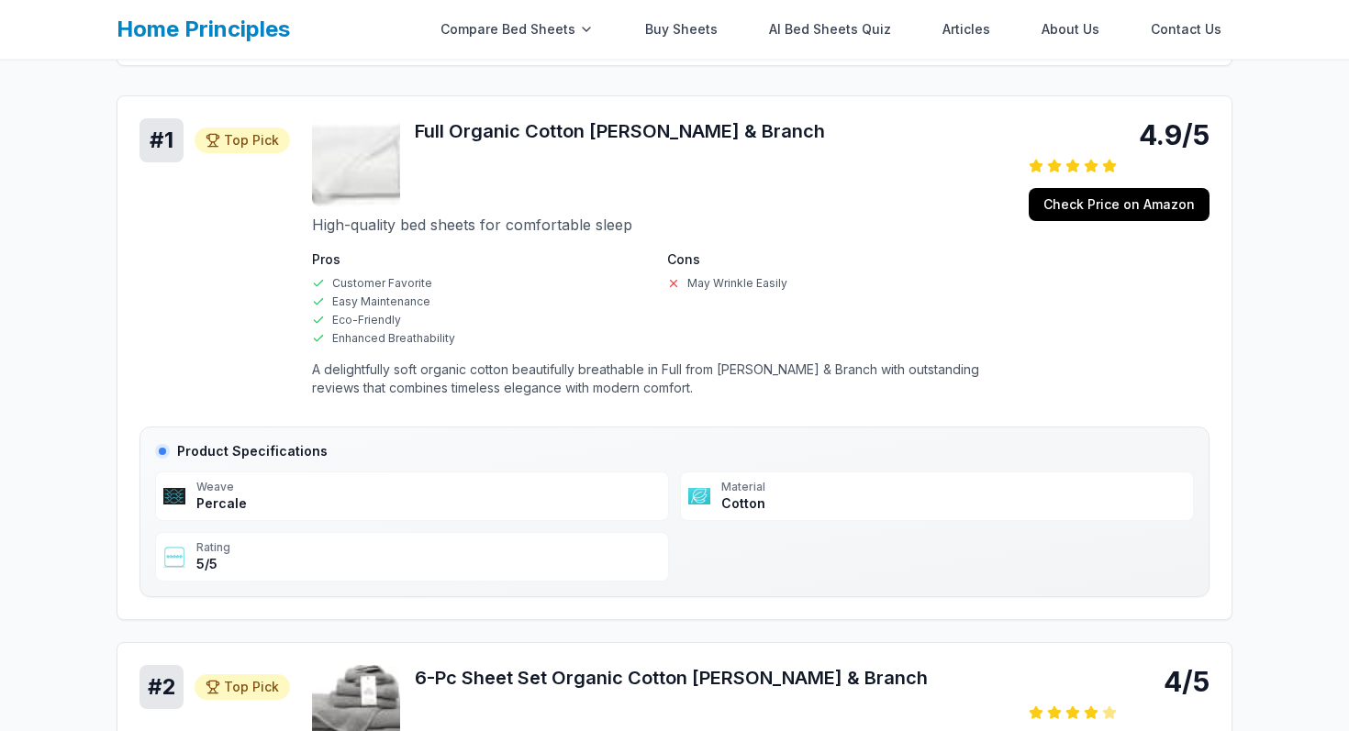
click at [583, 309] on li "Easy Maintenance" at bounding box center [482, 302] width 340 height 15
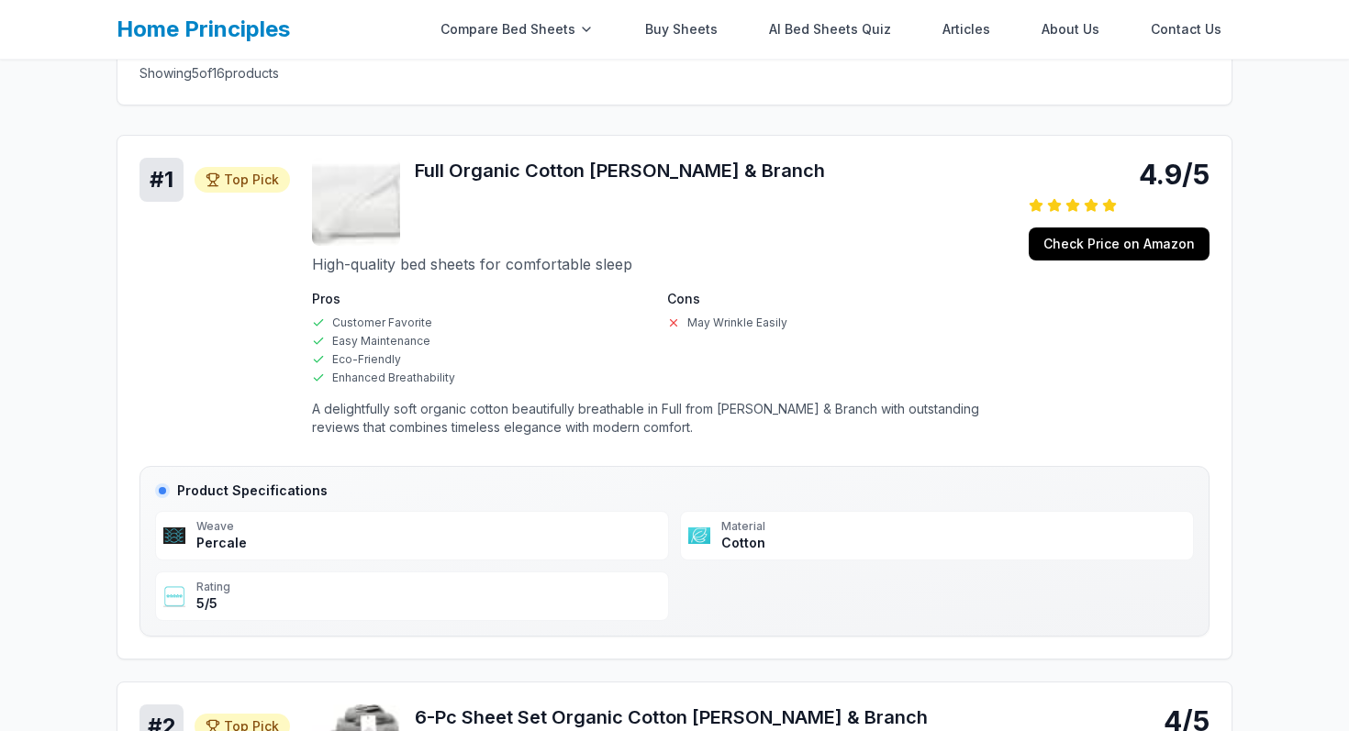
scroll to position [430, 0]
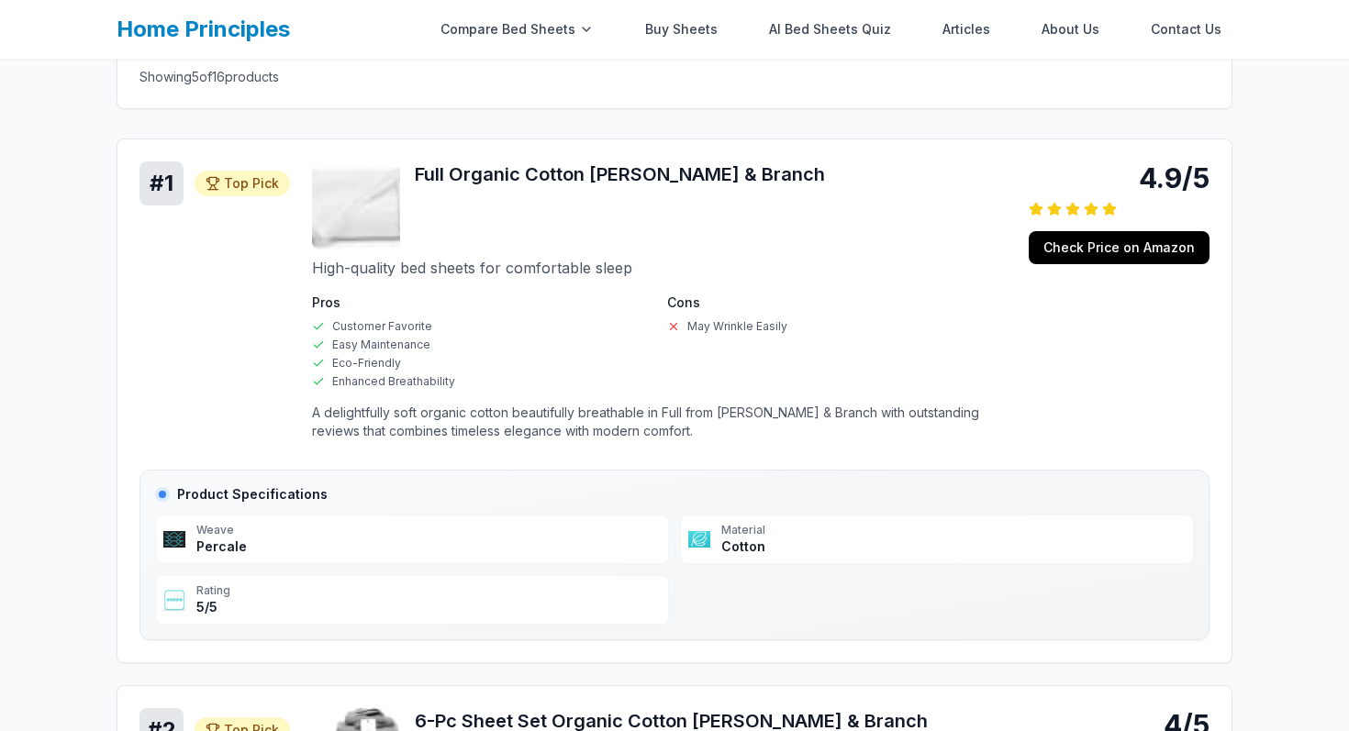
click at [526, 271] on p "High-quality bed sheets for comfortable sleep" at bounding box center [659, 268] width 695 height 22
copy p "High-quality bed sheets for comfortable sleep"
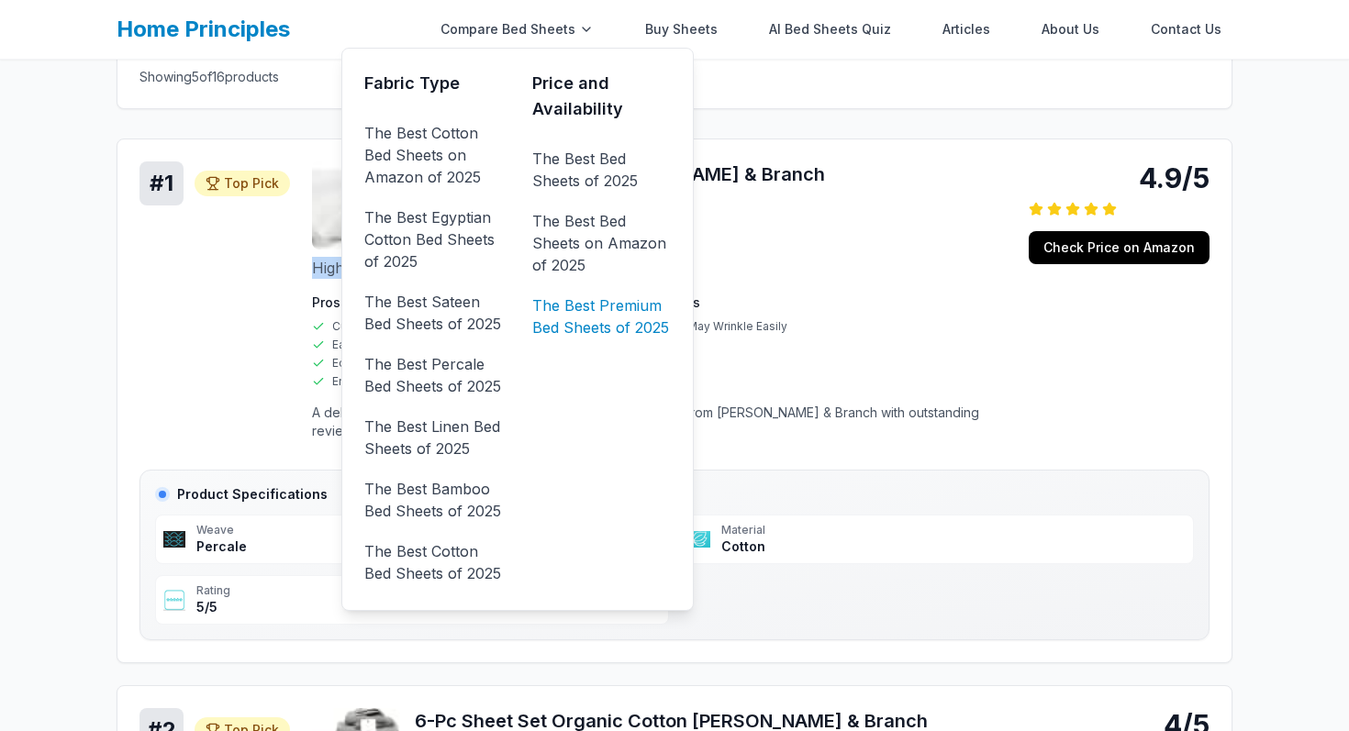
click at [623, 320] on link "The Best Premium Bed Sheets of 2025" at bounding box center [601, 316] width 139 height 51
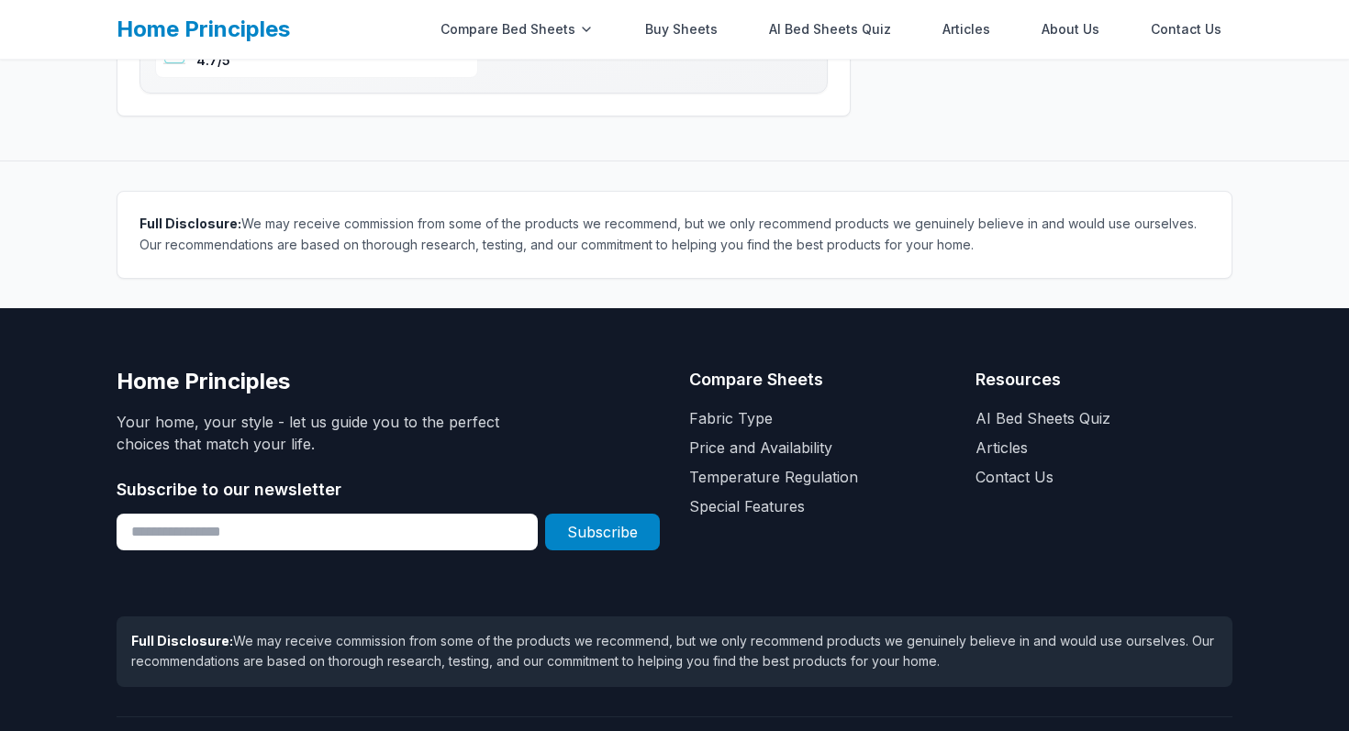
scroll to position [1408, 0]
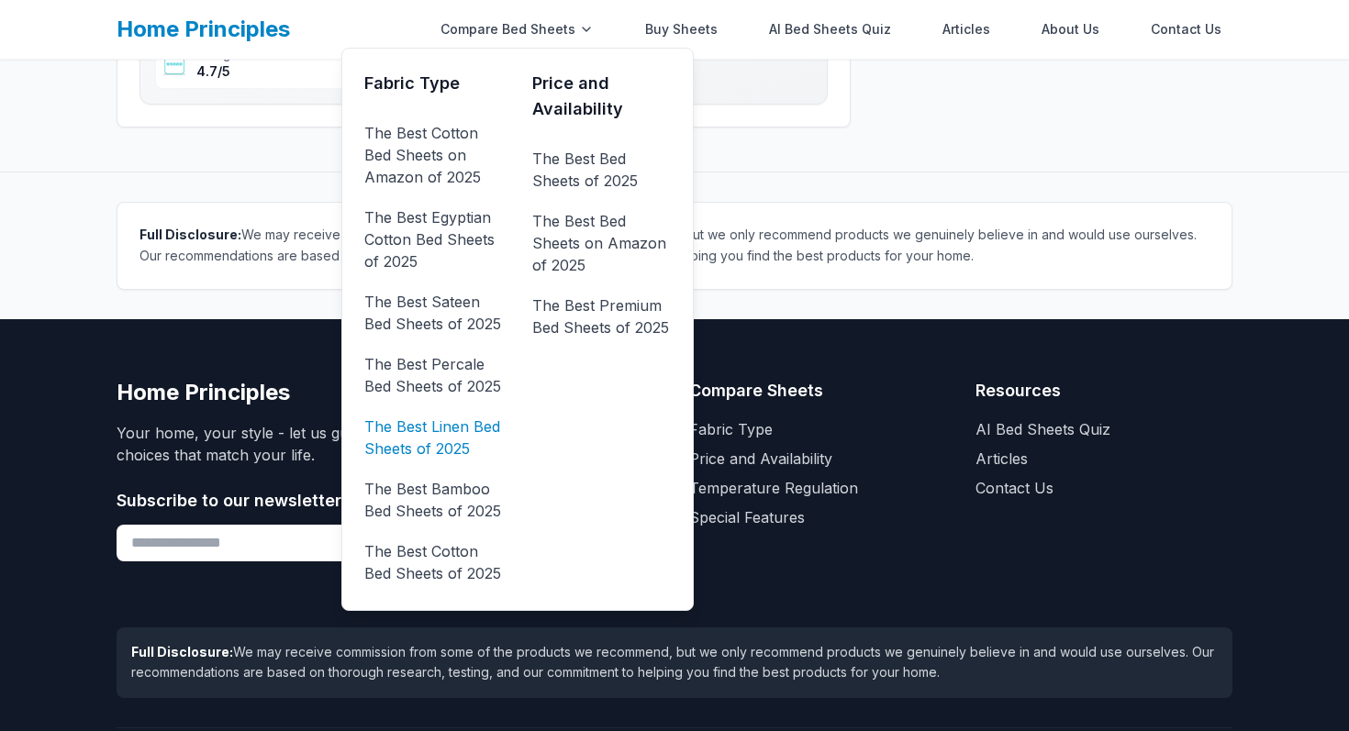
click at [462, 414] on link "The Best Linen Bed Sheets of 2025" at bounding box center [433, 437] width 139 height 51
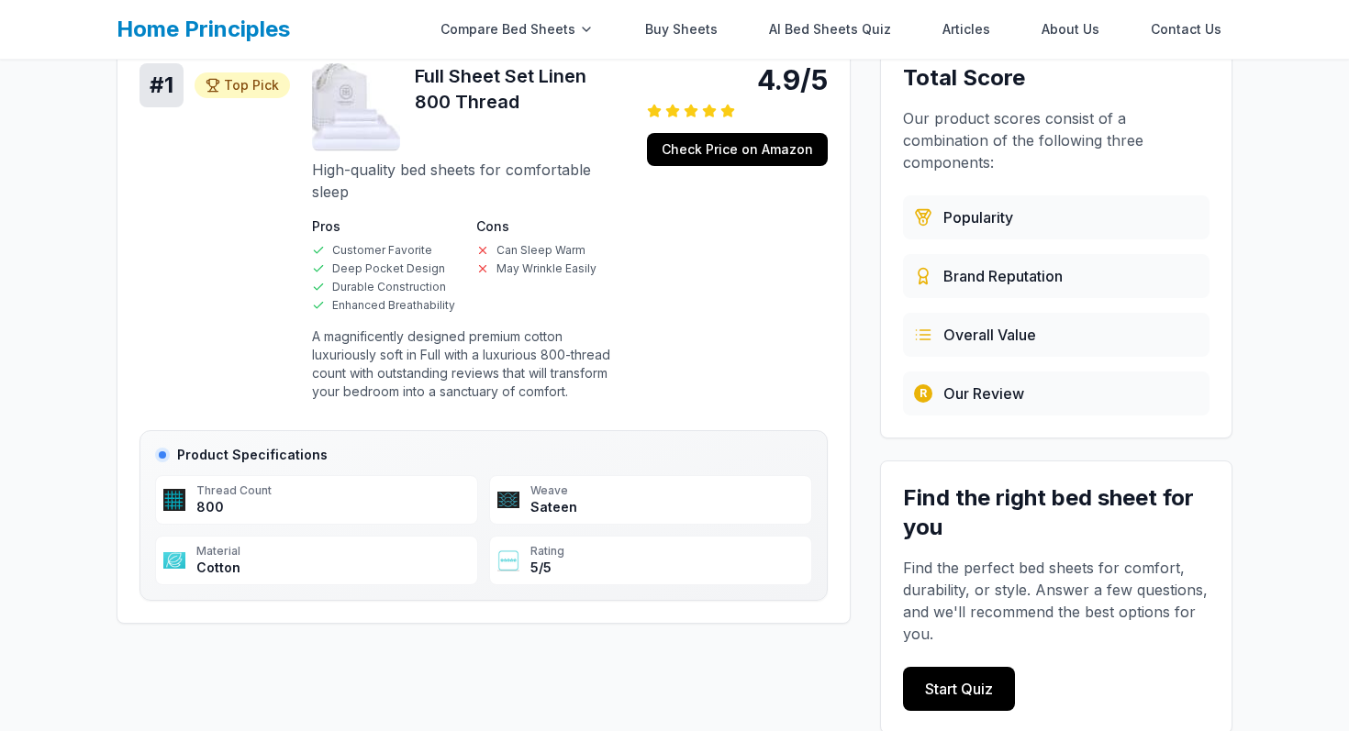
scroll to position [283, 0]
